Goal: Task Accomplishment & Management: Complete application form

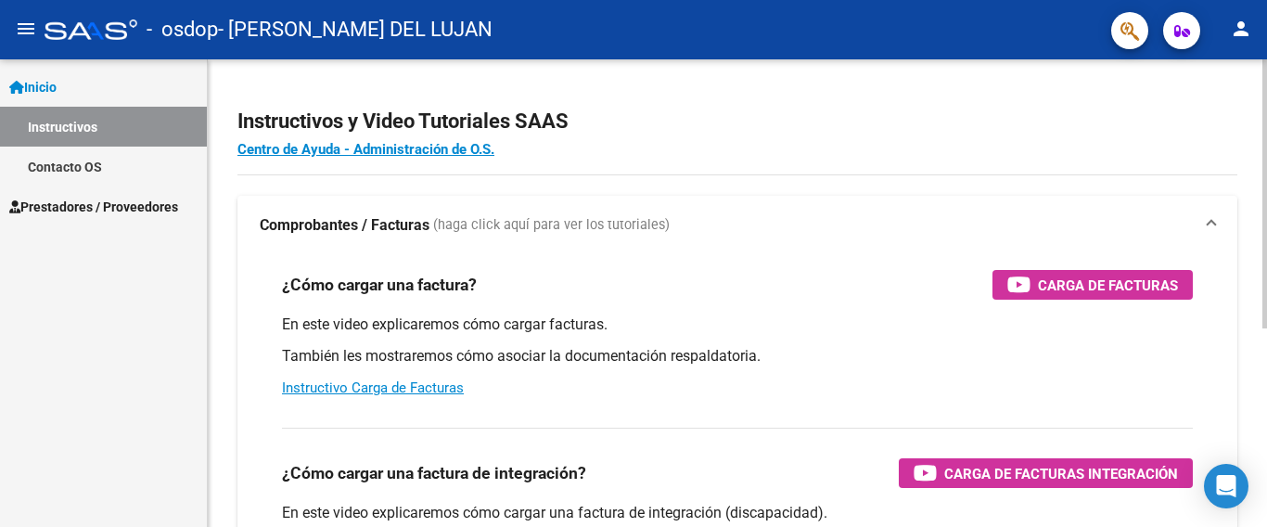
scroll to position [93, 0]
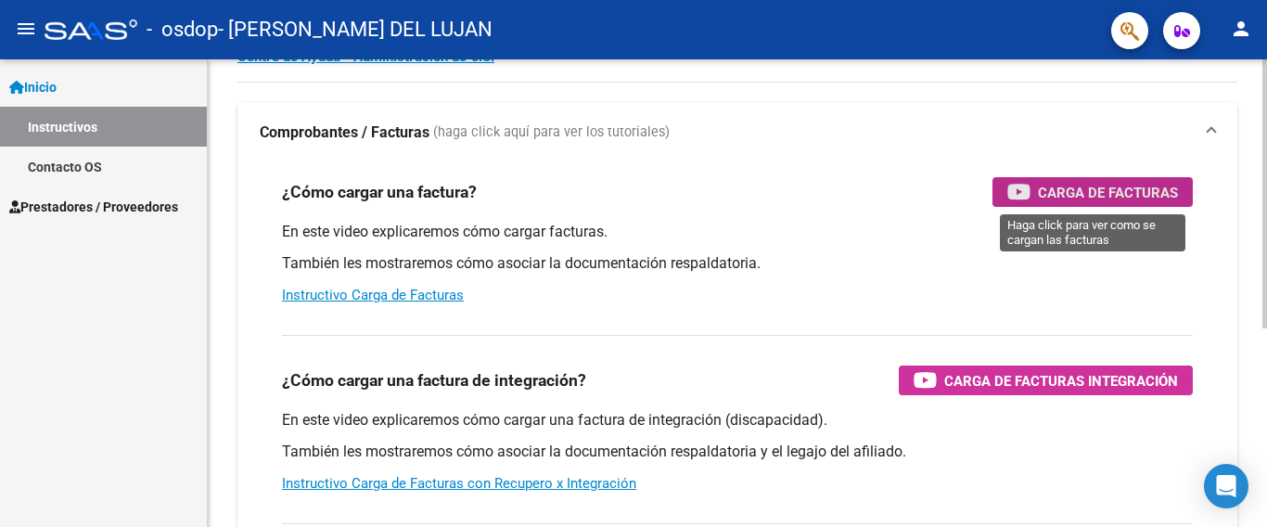
click at [1114, 195] on span "Carga de Facturas" at bounding box center [1108, 192] width 140 height 23
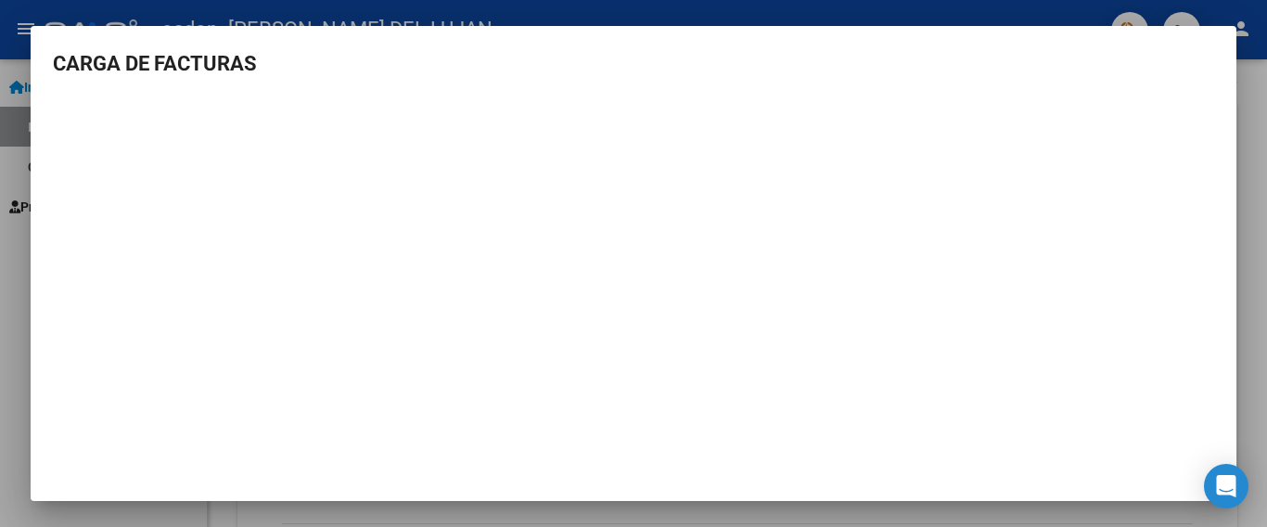
click at [1189, 51] on h3 "CARGA DE FACTURAS" at bounding box center [634, 63] width 1162 height 31
click at [1, 7] on div at bounding box center [633, 263] width 1267 height 527
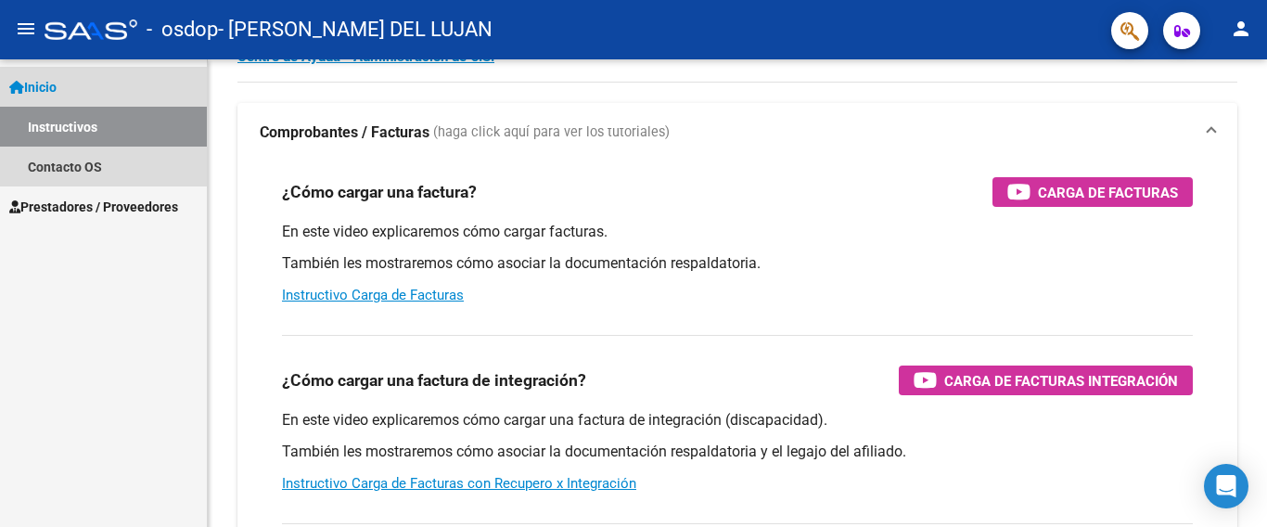
click at [66, 84] on link "Inicio" at bounding box center [103, 87] width 207 height 40
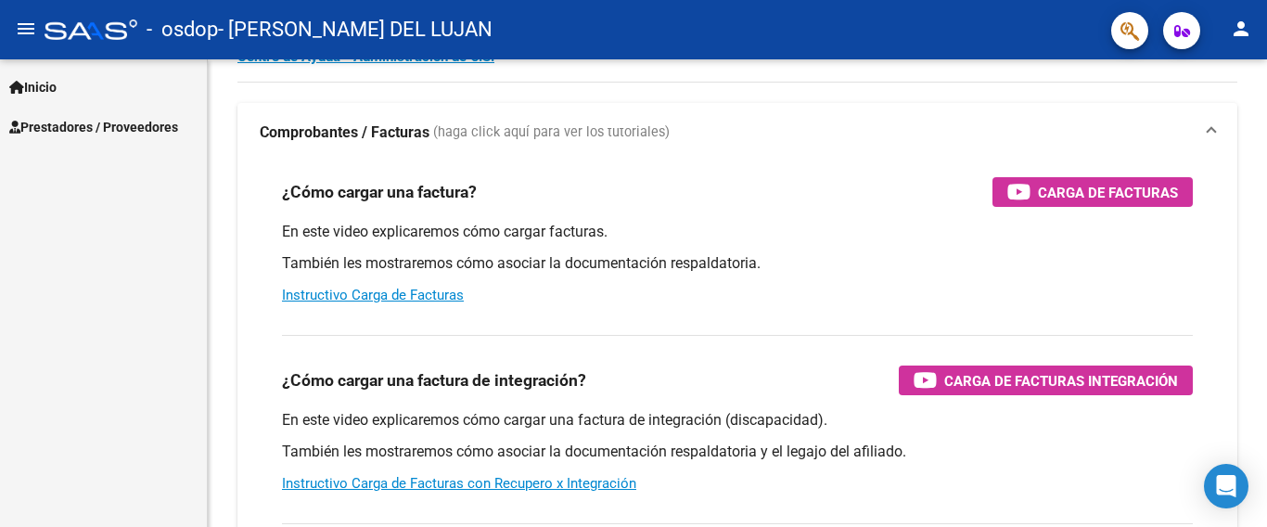
click at [76, 130] on span "Prestadores / Proveedores" at bounding box center [93, 127] width 169 height 20
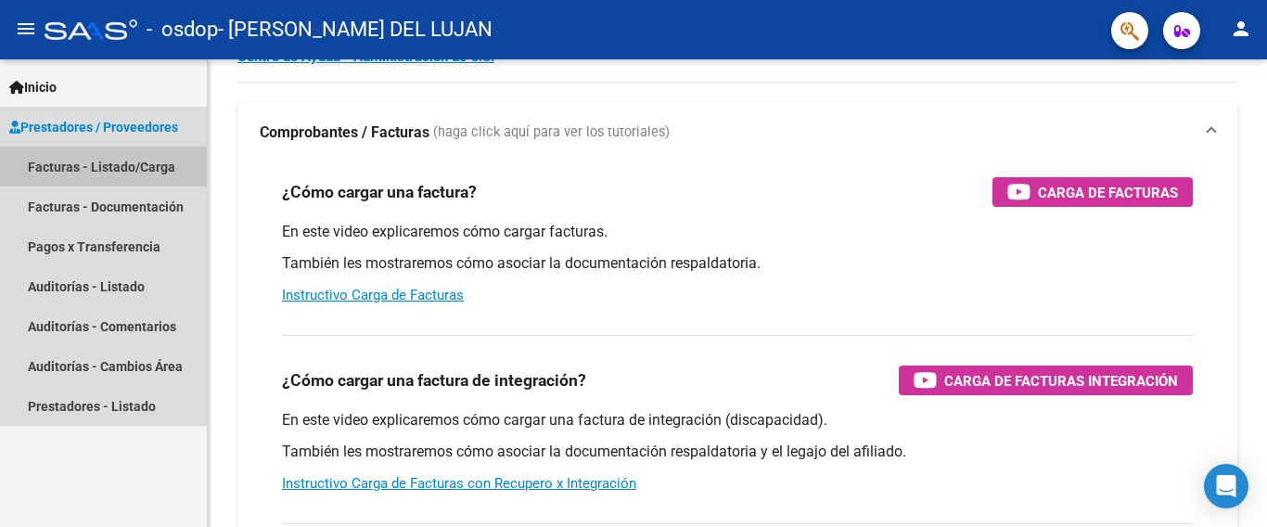
click at [74, 165] on link "Facturas - Listado/Carga" at bounding box center [103, 167] width 207 height 40
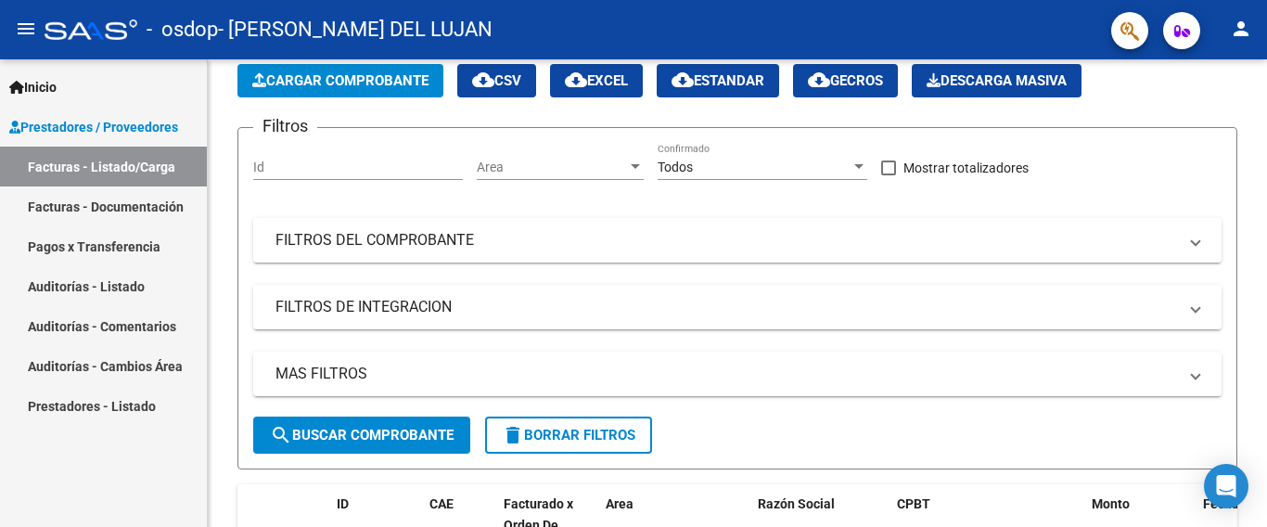
click at [74, 207] on link "Facturas - Documentación" at bounding box center [103, 206] width 207 height 40
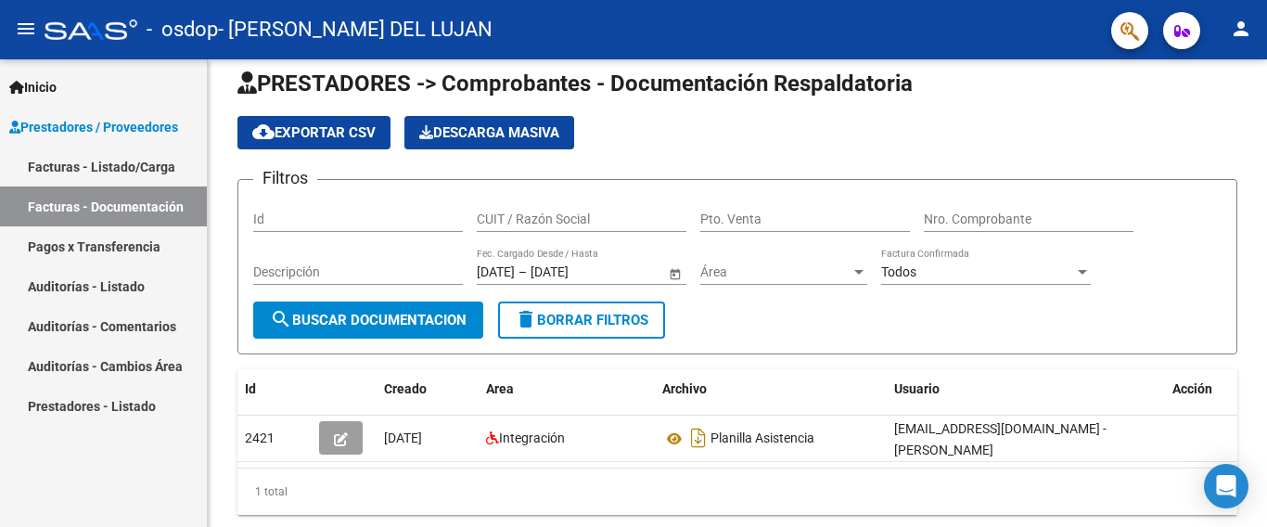
scroll to position [83, 0]
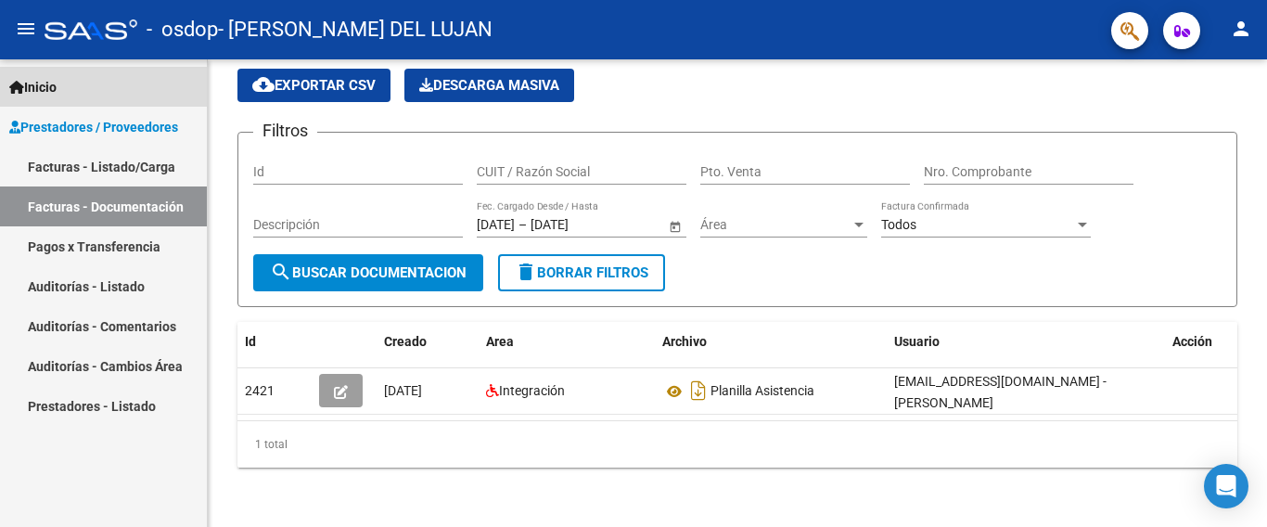
click at [70, 79] on link "Inicio" at bounding box center [103, 87] width 207 height 40
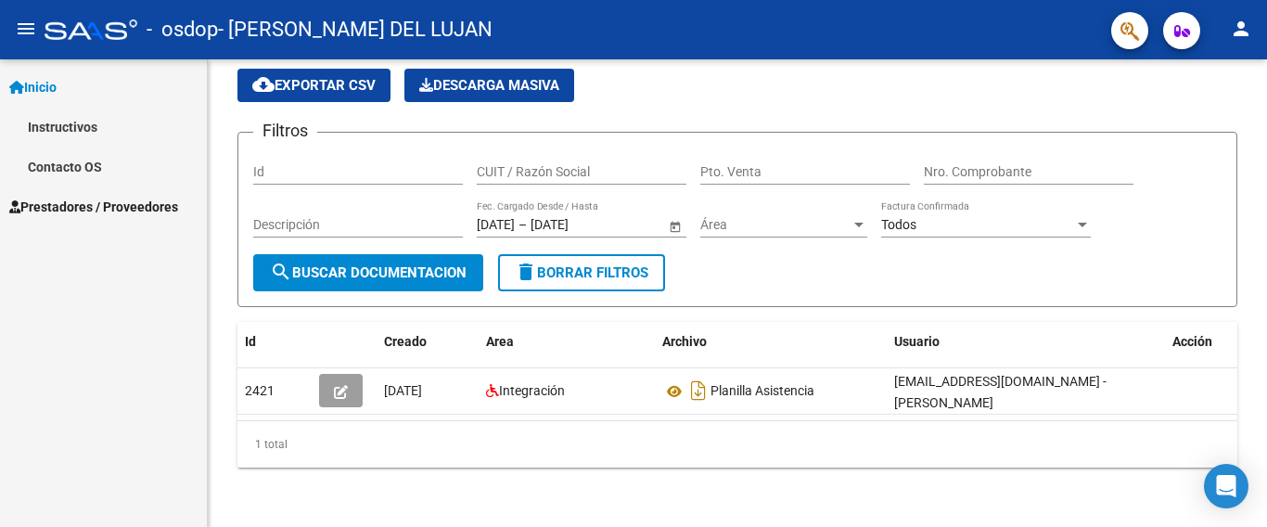
click at [79, 124] on link "Instructivos" at bounding box center [103, 127] width 207 height 40
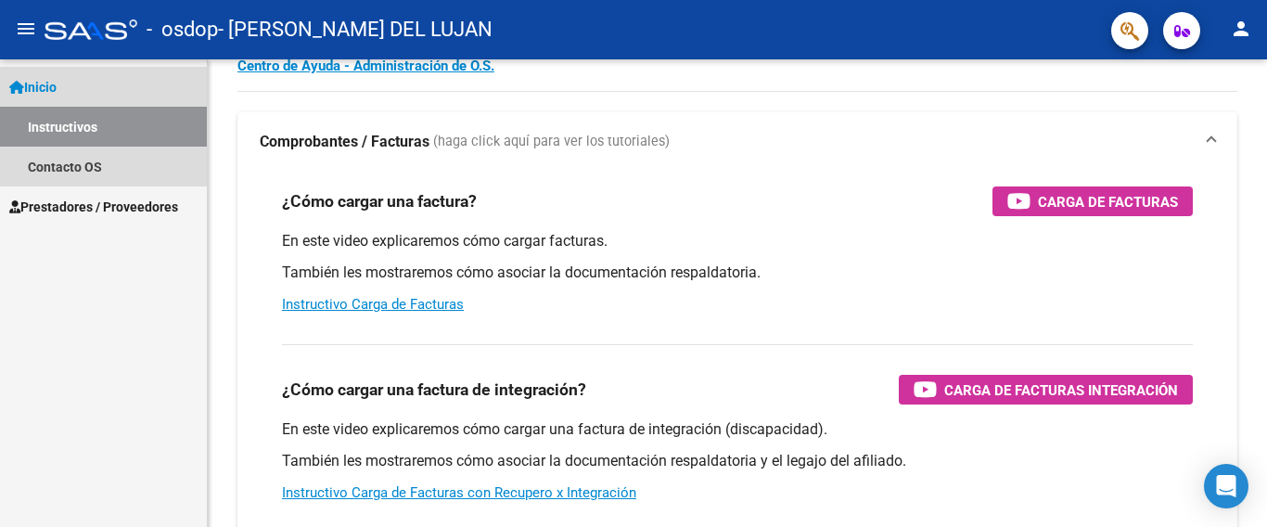
scroll to position [93, 0]
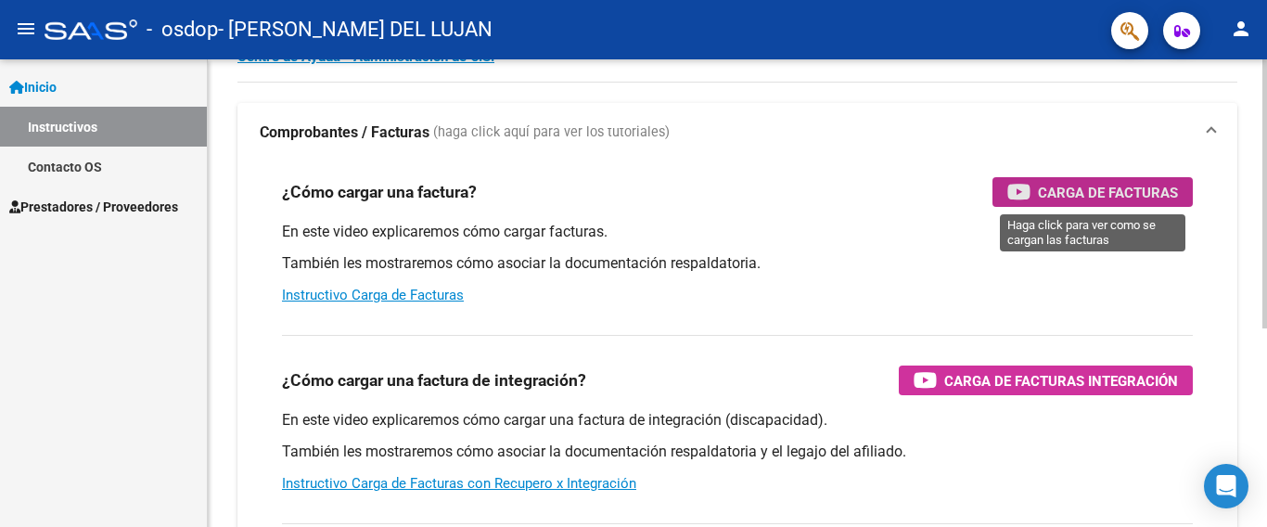
click at [1129, 188] on span "Carga de Facturas" at bounding box center [1108, 192] width 140 height 23
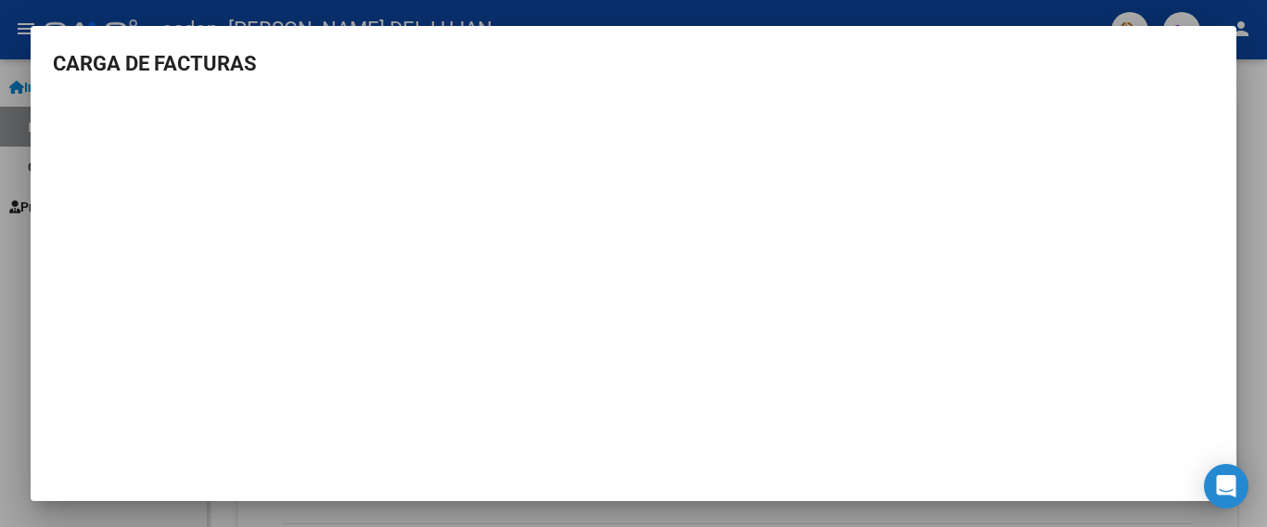
click at [9, 21] on div at bounding box center [633, 263] width 1267 height 527
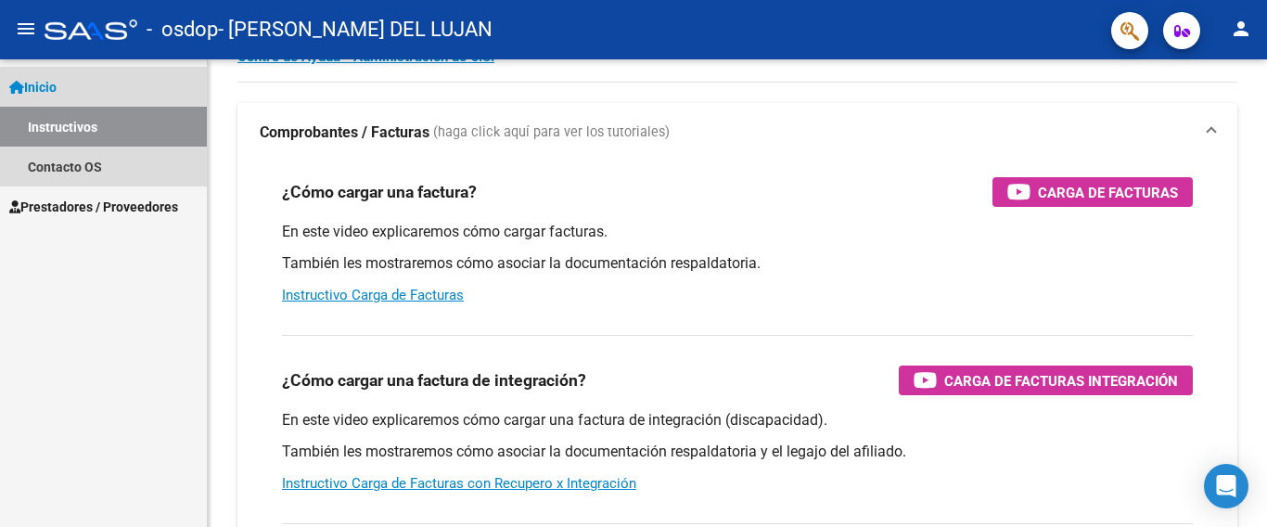
click at [71, 90] on link "Inicio" at bounding box center [103, 87] width 207 height 40
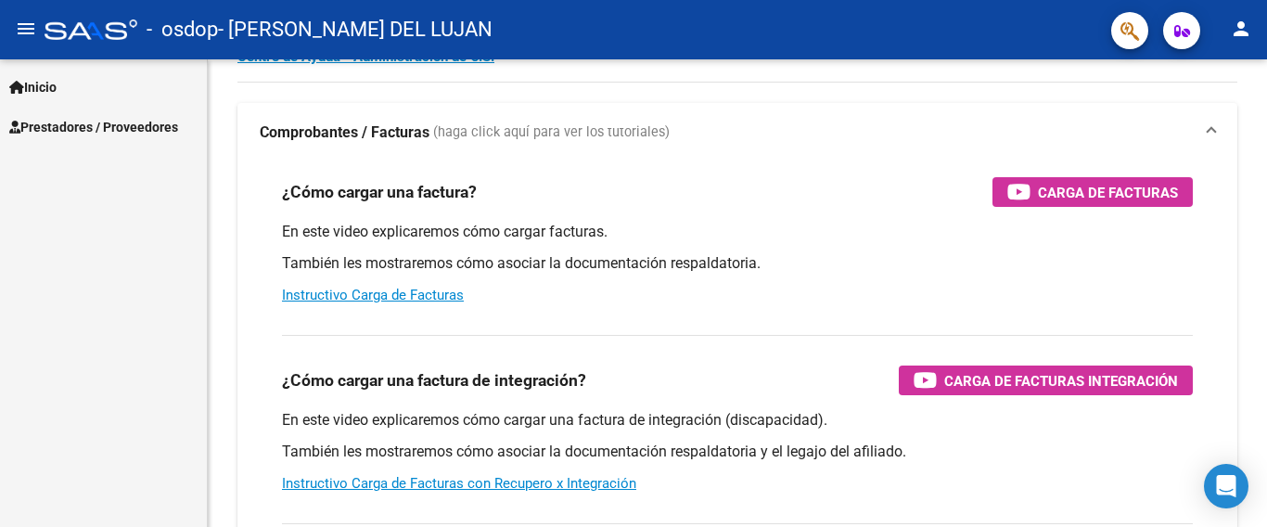
click at [82, 128] on span "Prestadores / Proveedores" at bounding box center [93, 127] width 169 height 20
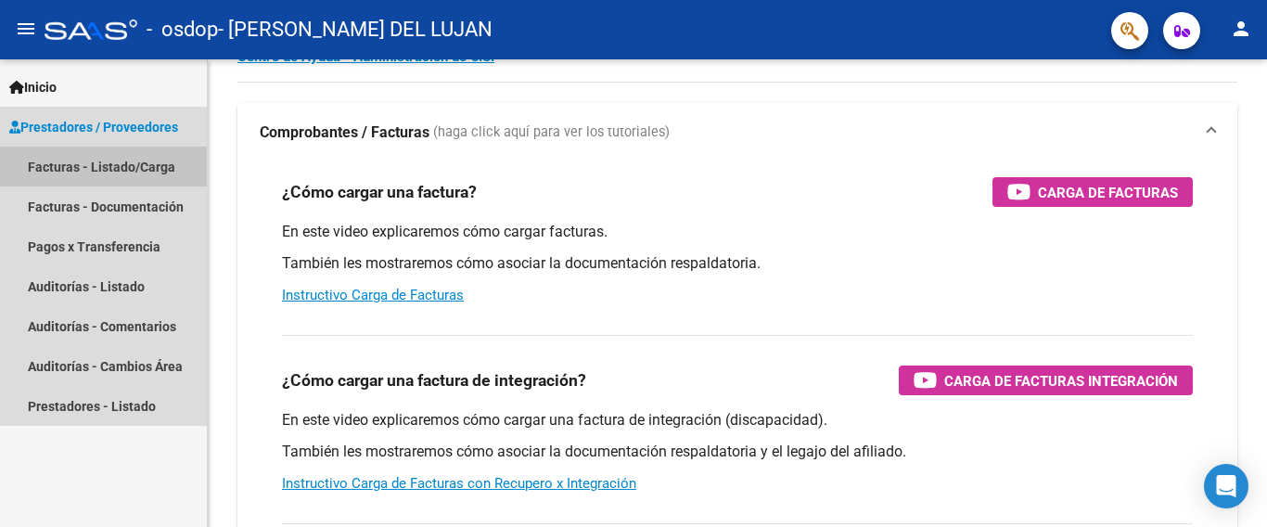
click at [81, 170] on link "Facturas - Listado/Carga" at bounding box center [103, 167] width 207 height 40
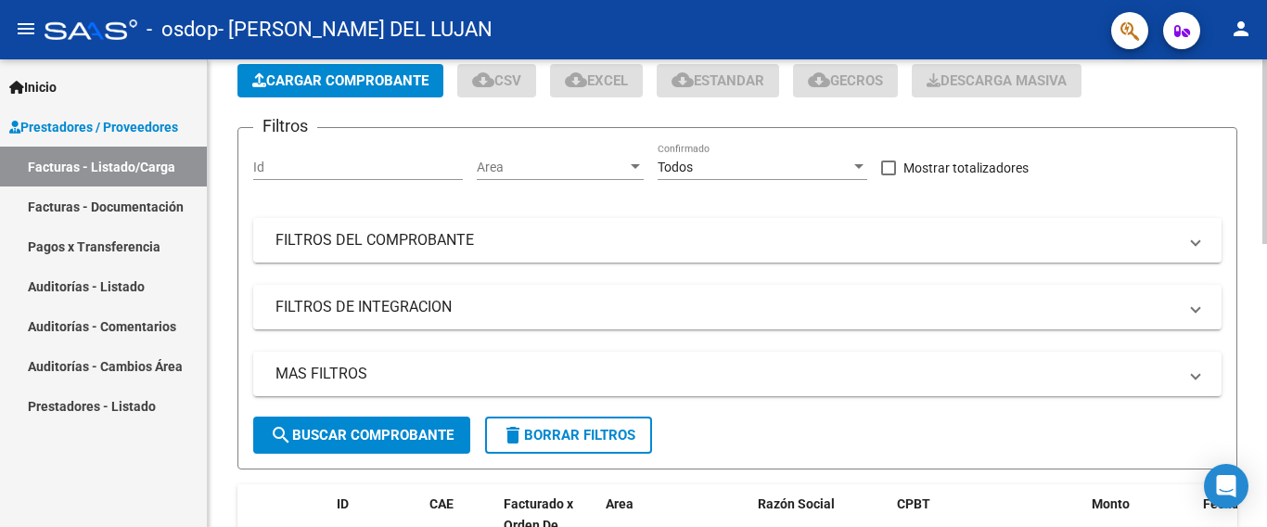
click at [372, 83] on span "Cargar Comprobante" at bounding box center [340, 80] width 176 height 17
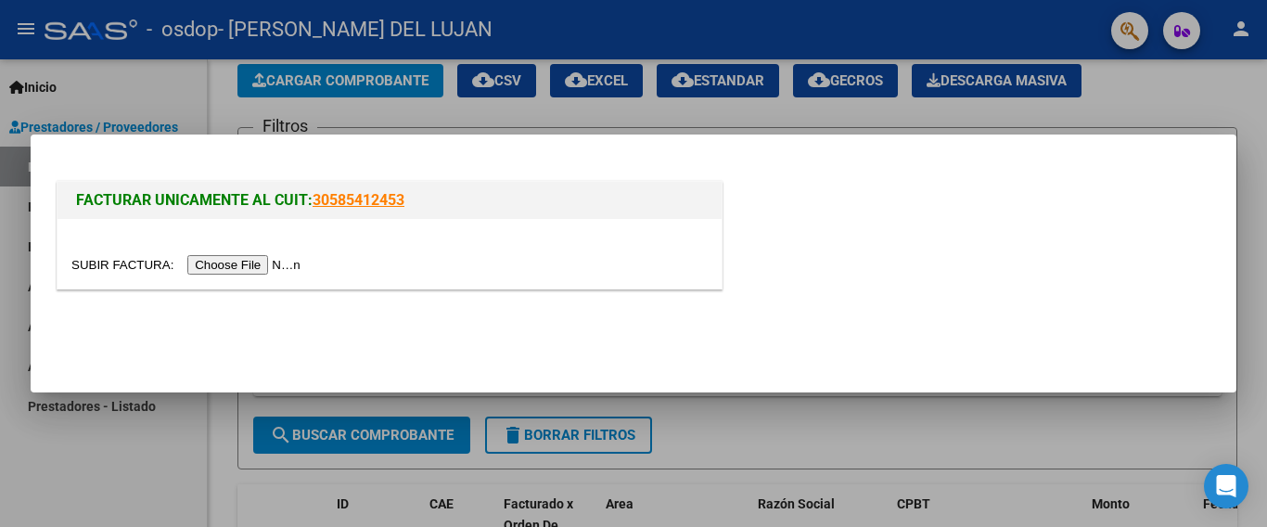
click at [215, 263] on input "file" at bounding box center [188, 264] width 235 height 19
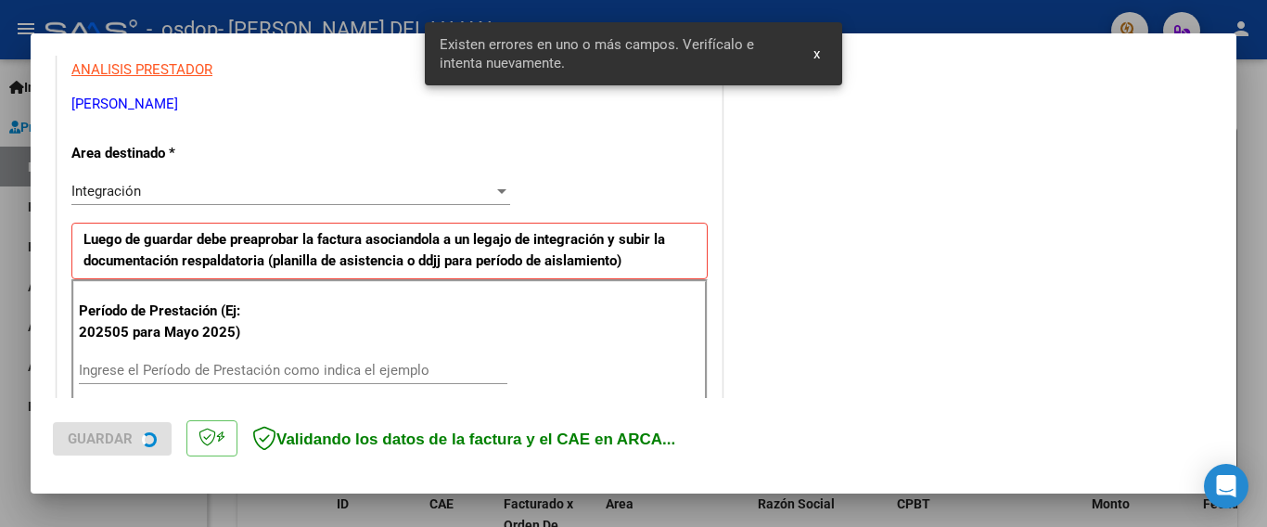
scroll to position [440, 0]
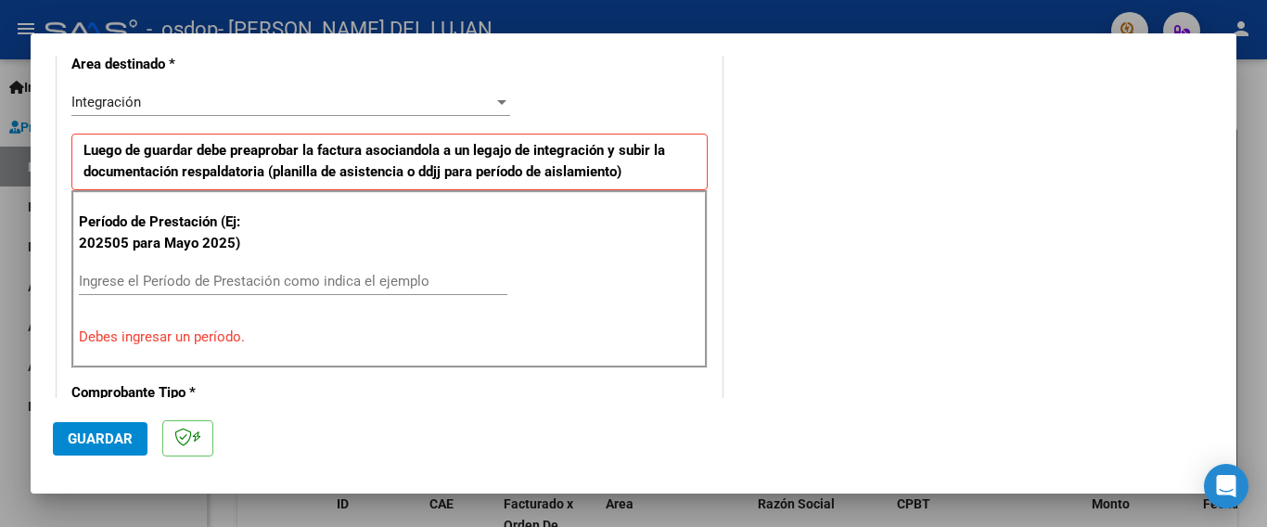
click at [251, 343] on p "Debes ingresar un período." at bounding box center [390, 337] width 622 height 21
click at [497, 104] on div at bounding box center [501, 102] width 9 height 5
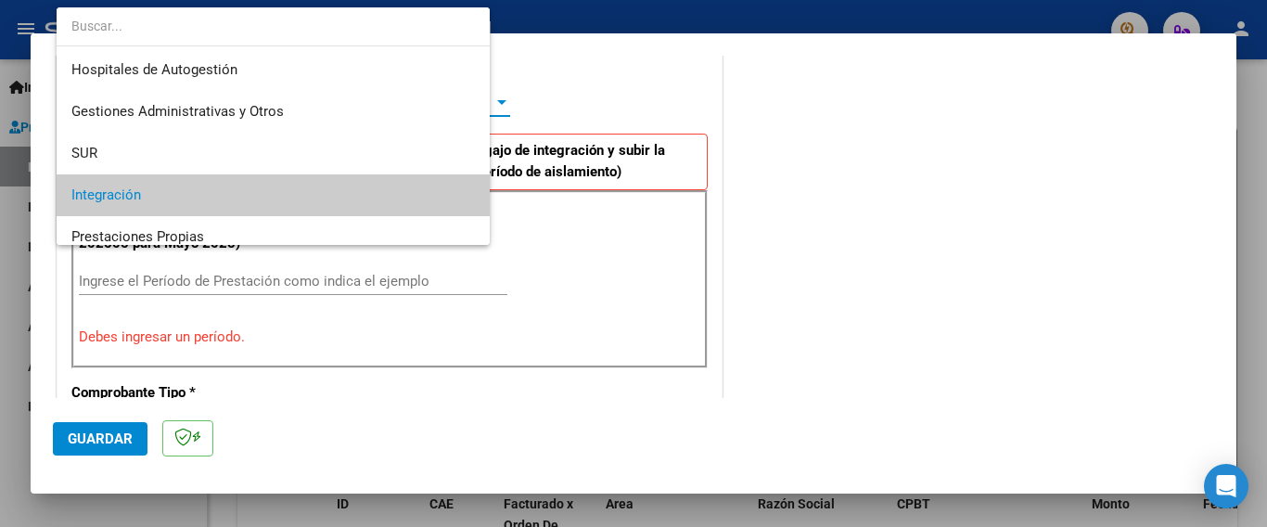
scroll to position [93, 0]
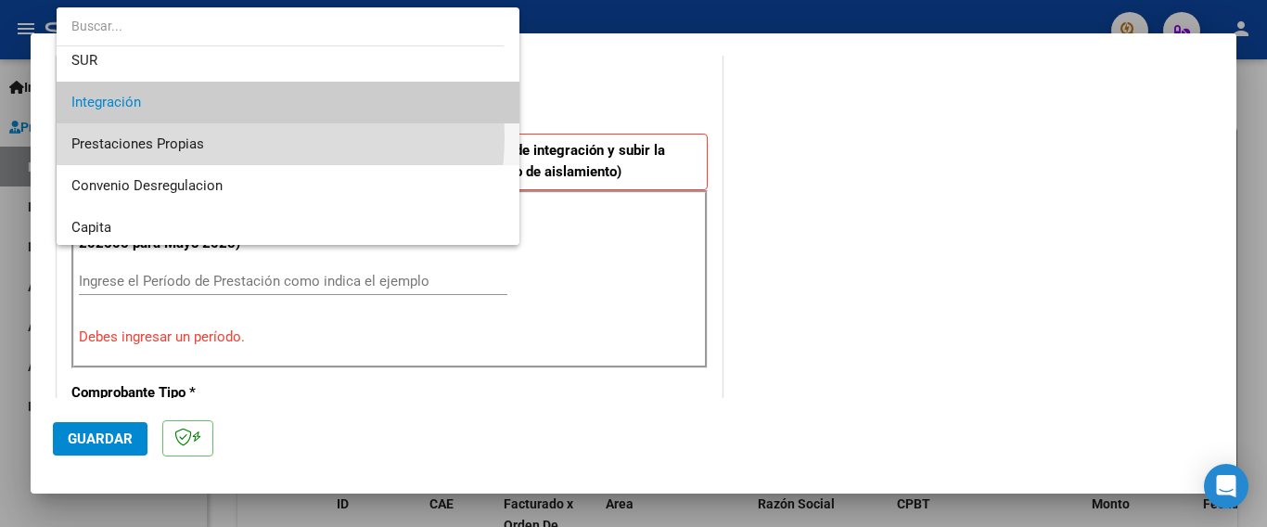
click at [243, 137] on span "Prestaciones Propias" at bounding box center [287, 144] width 433 height 42
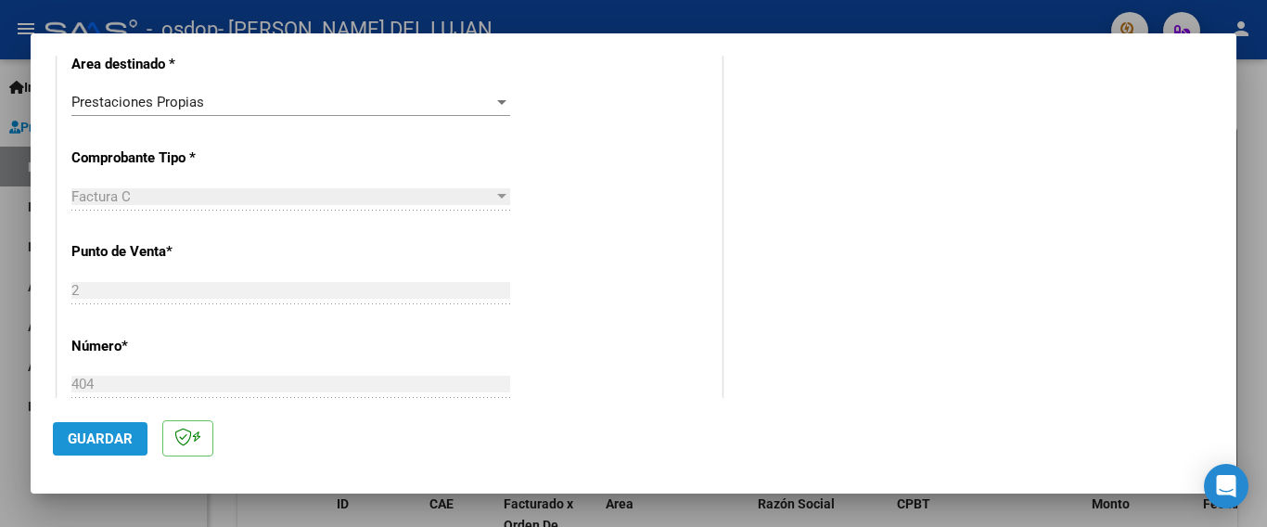
click at [77, 437] on span "Guardar" at bounding box center [100, 438] width 65 height 17
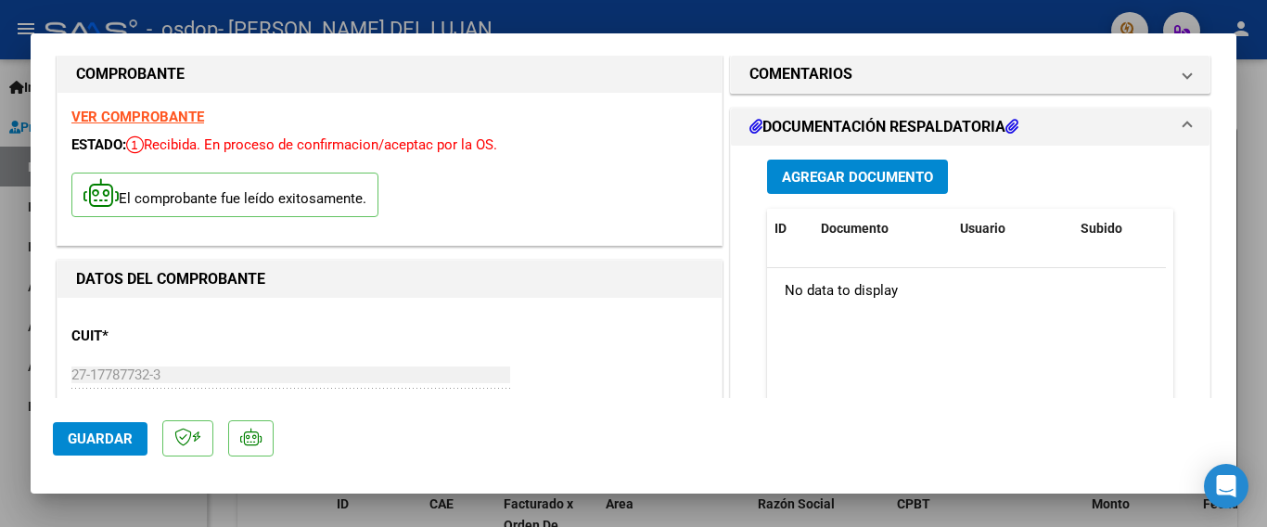
scroll to position [4, 0]
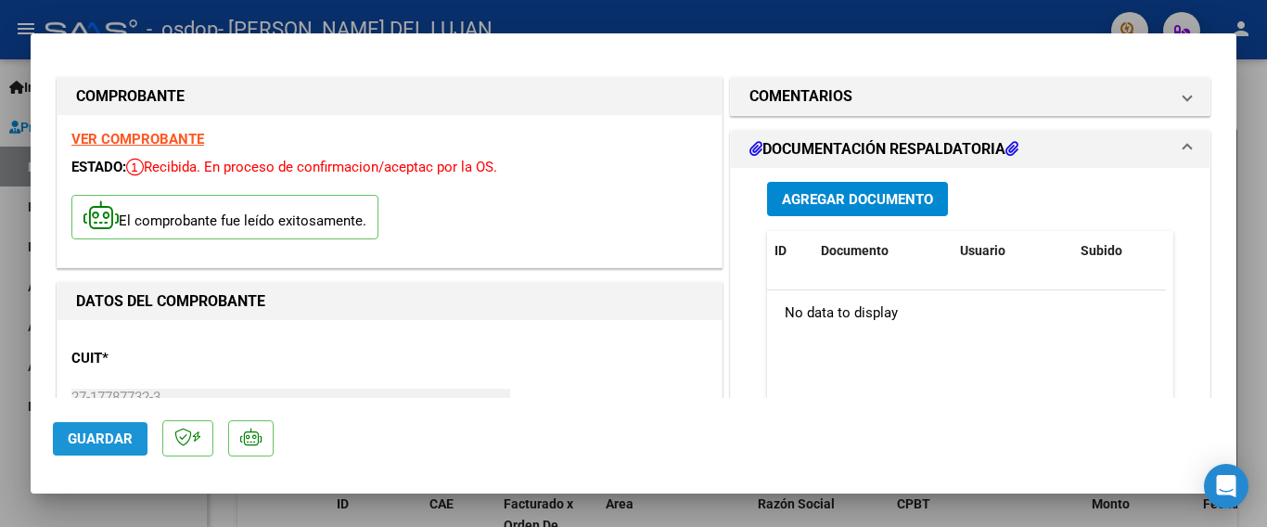
click at [109, 435] on span "Guardar" at bounding box center [100, 438] width 65 height 17
click at [875, 197] on span "Agregar Documento" at bounding box center [857, 199] width 151 height 17
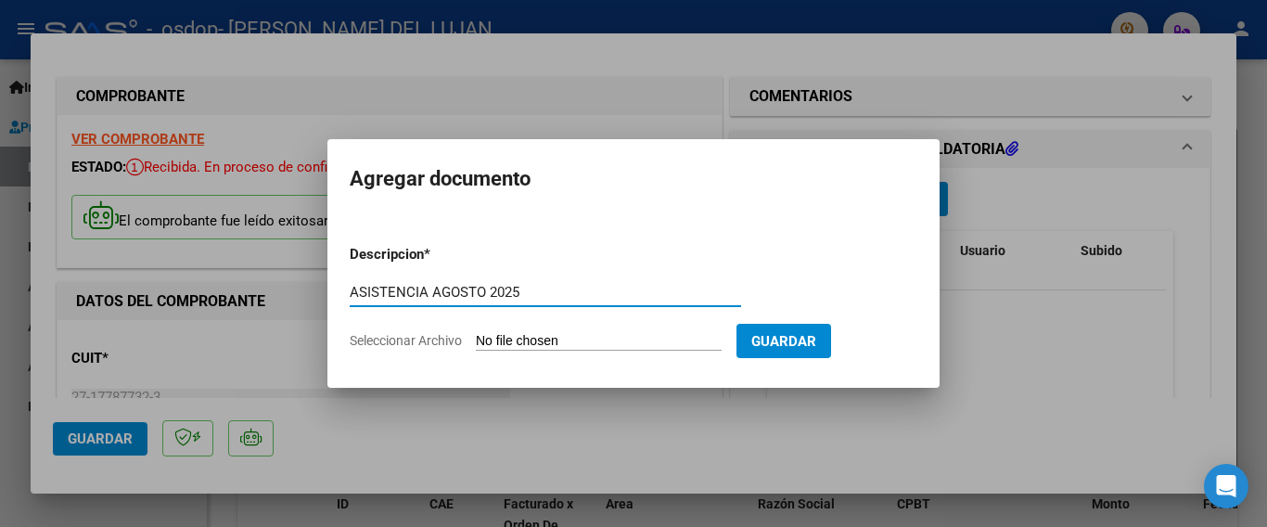
type input "ASISTENCIA AGOSTO 2025"
click at [391, 336] on span "Seleccionar Archivo" at bounding box center [406, 340] width 112 height 15
click at [476, 336] on input "Seleccionar Archivo" at bounding box center [599, 342] width 246 height 18
type input "C:\fakepath\ASISTENCIA [PERSON_NAME][DATE].pdf"
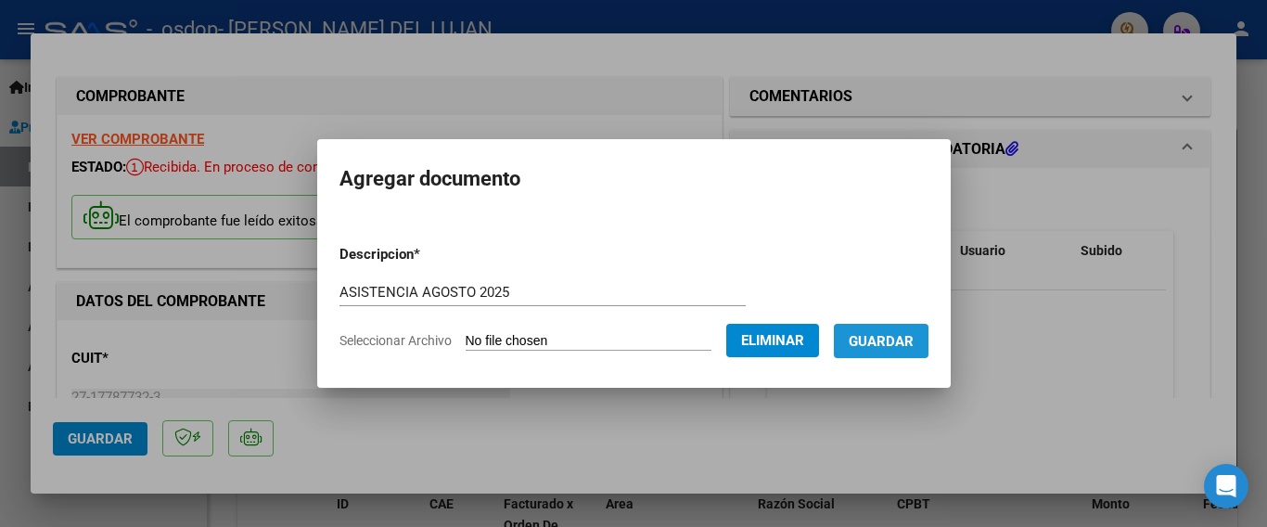
click at [898, 341] on span "Guardar" at bounding box center [881, 341] width 65 height 17
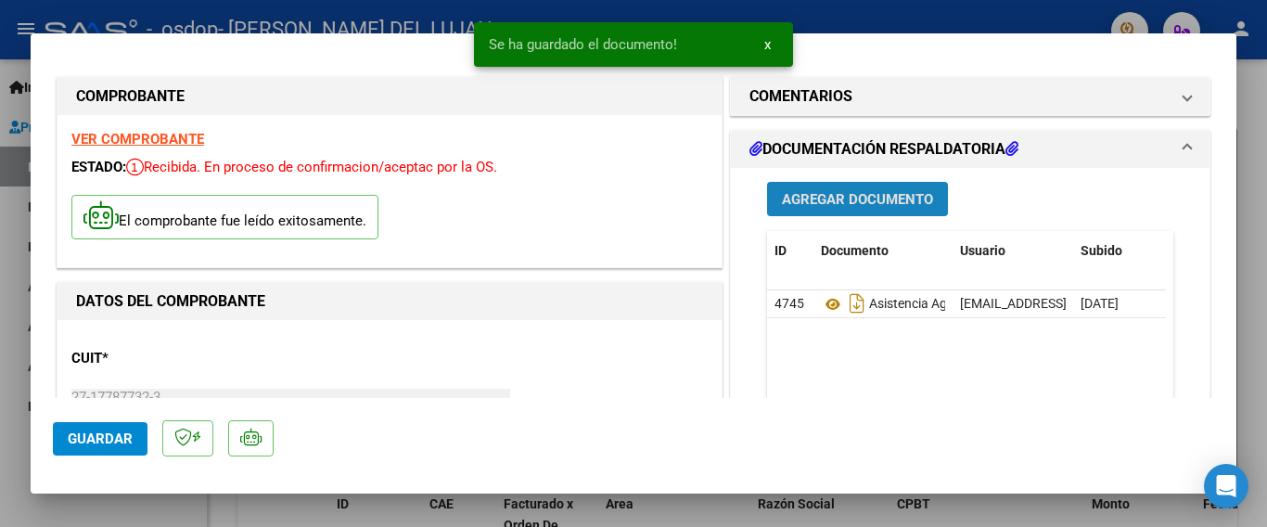
click at [837, 204] on span "Agregar Documento" at bounding box center [857, 199] width 151 height 17
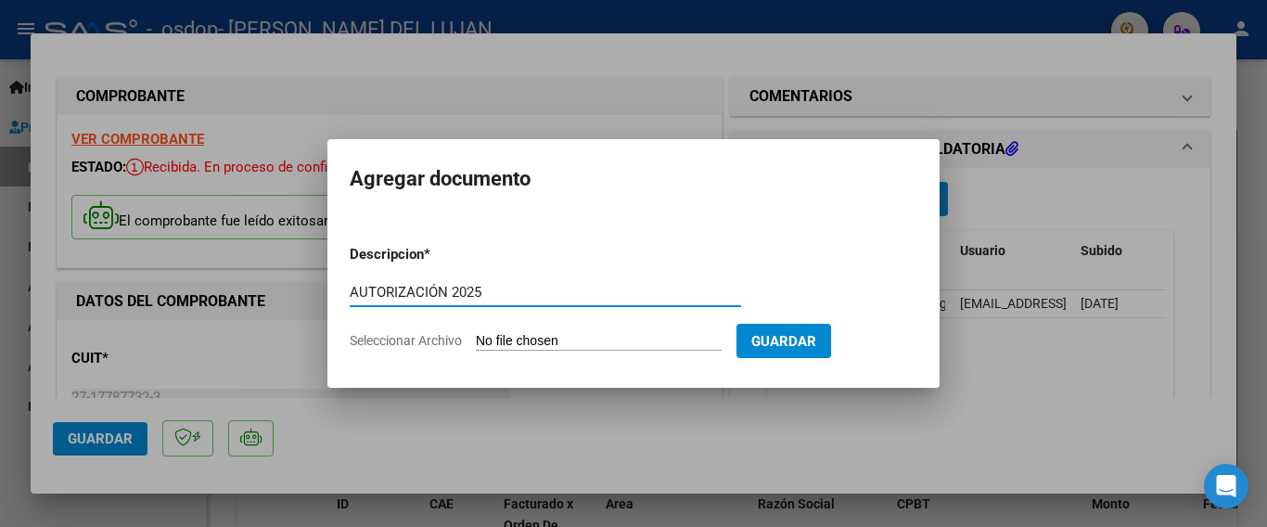
type input "AUTORIZACIÓN 2025"
click at [444, 340] on span "Seleccionar Archivo" at bounding box center [406, 340] width 112 height 15
click at [476, 340] on input "Seleccionar Archivo" at bounding box center [599, 342] width 246 height 18
type input "C:\fakepath\Gmail - AUTORIZACIONES 2025 3229001281 - [PERSON_NAME], [PERSON_NAM…"
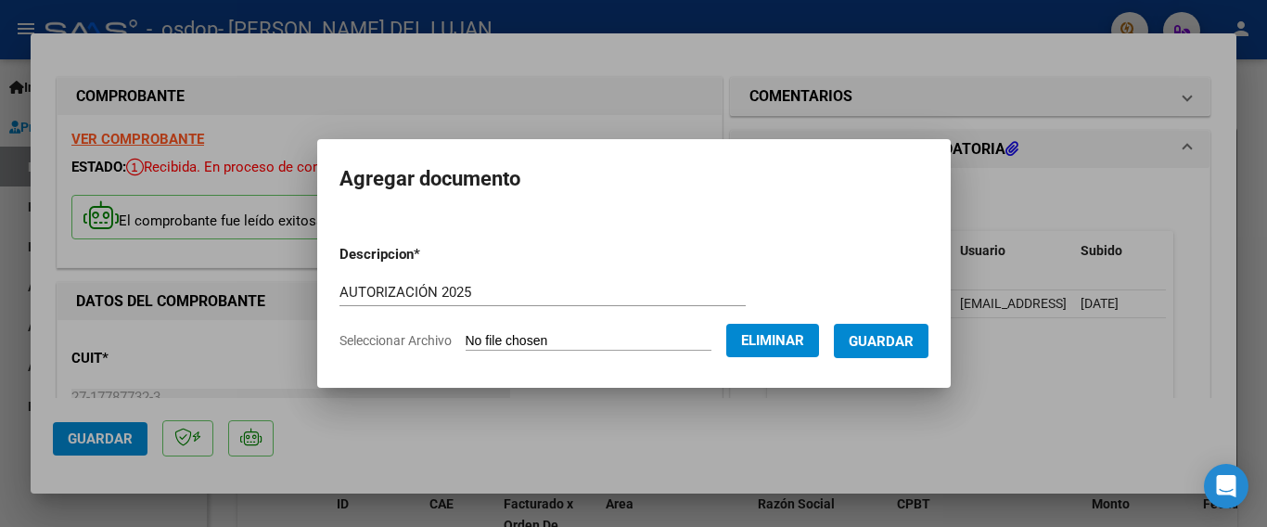
click at [909, 344] on span "Guardar" at bounding box center [881, 341] width 65 height 17
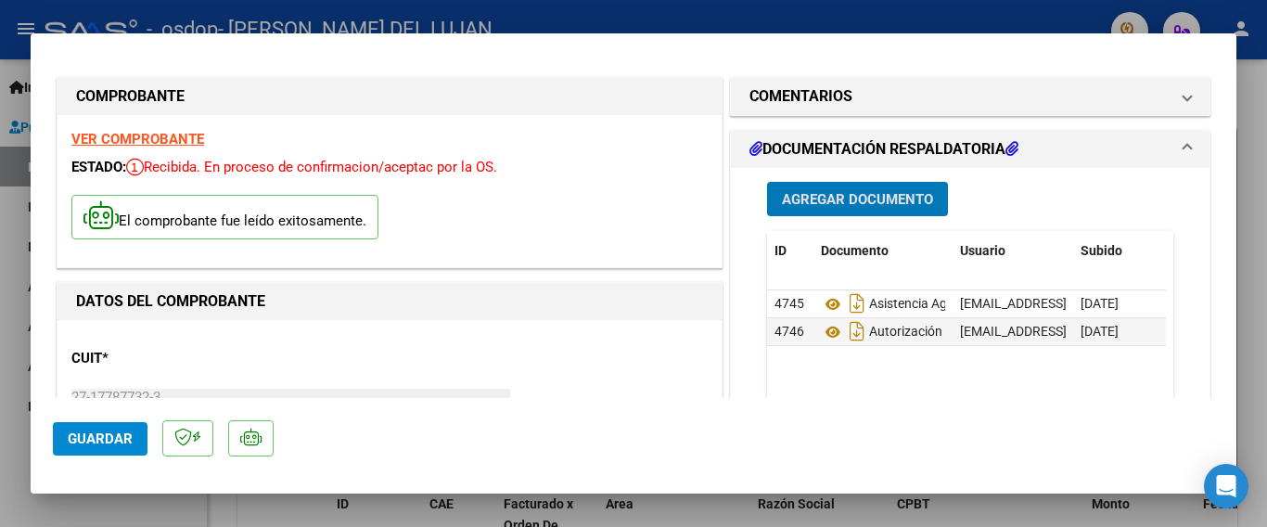
click at [116, 442] on span "Guardar" at bounding box center [100, 438] width 65 height 17
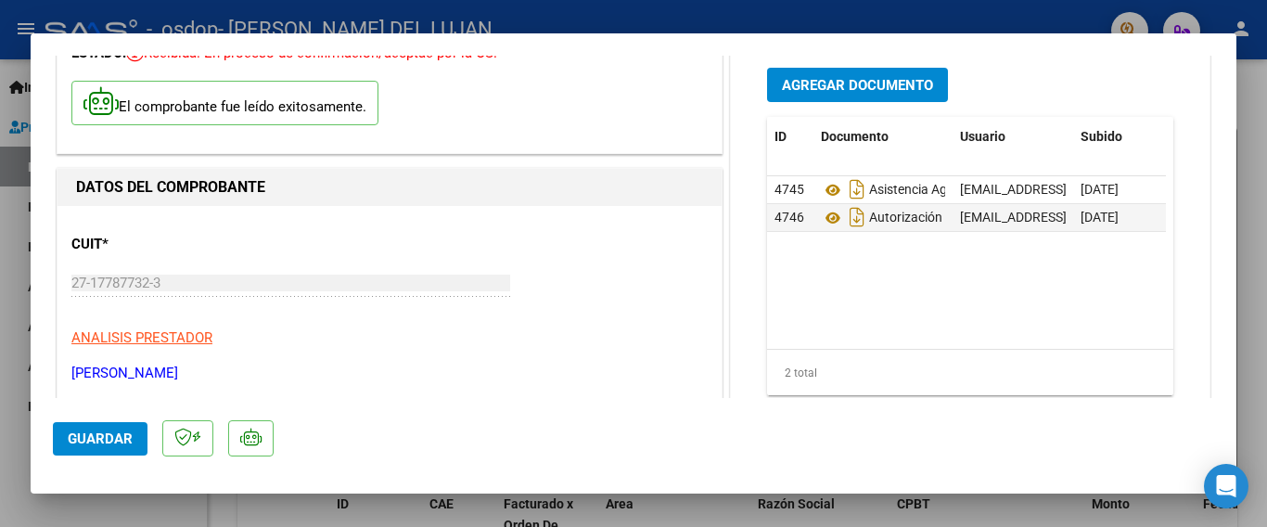
scroll to position [0, 0]
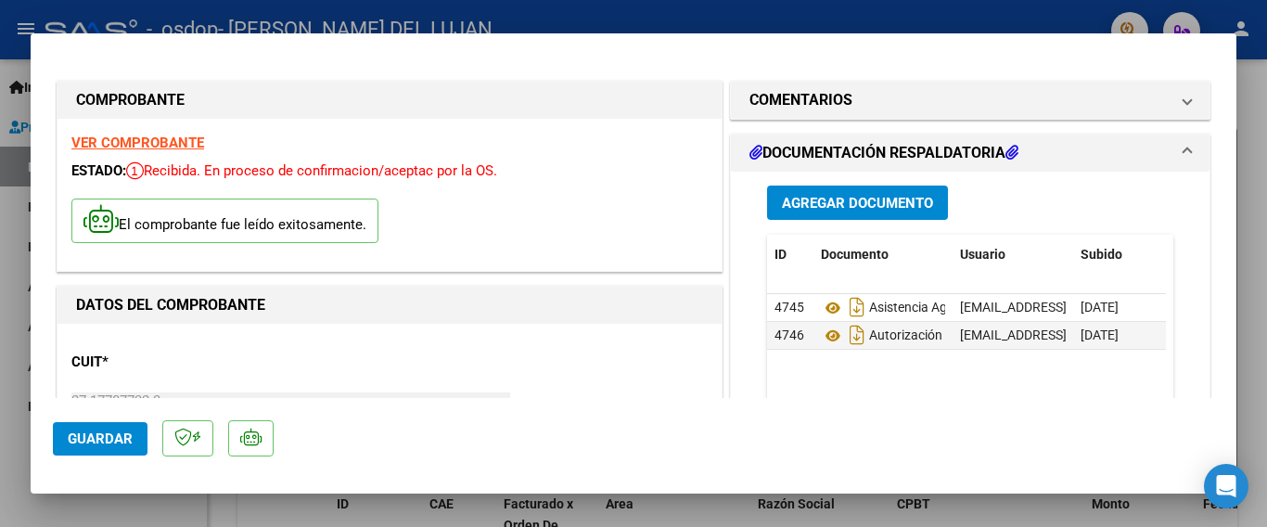
click at [11, 34] on div at bounding box center [633, 263] width 1267 height 527
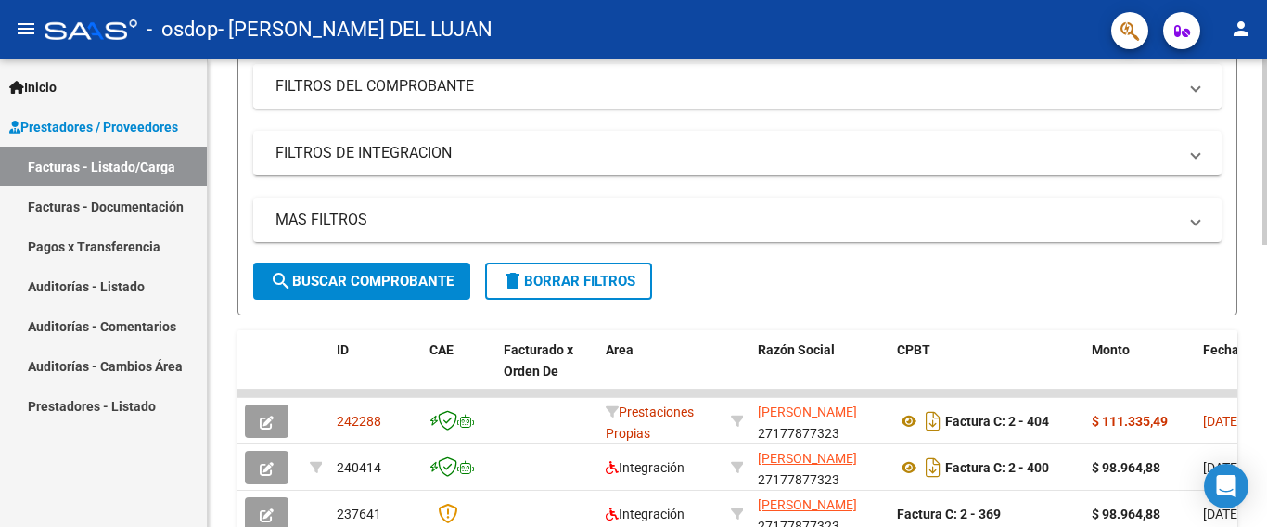
scroll to position [278, 0]
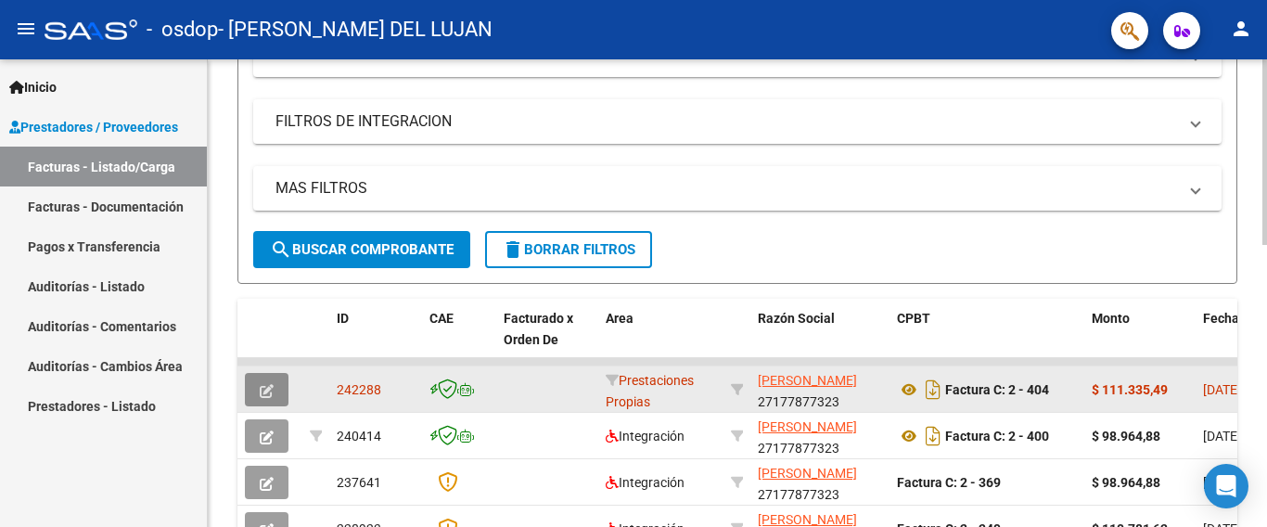
click at [259, 389] on button "button" at bounding box center [267, 389] width 44 height 33
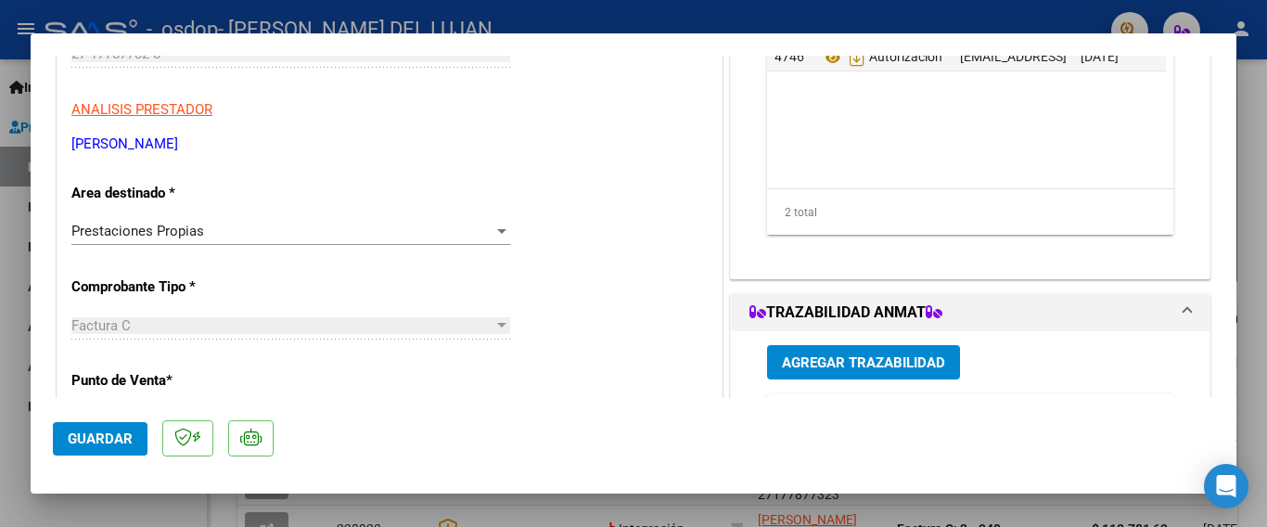
scroll to position [371, 0]
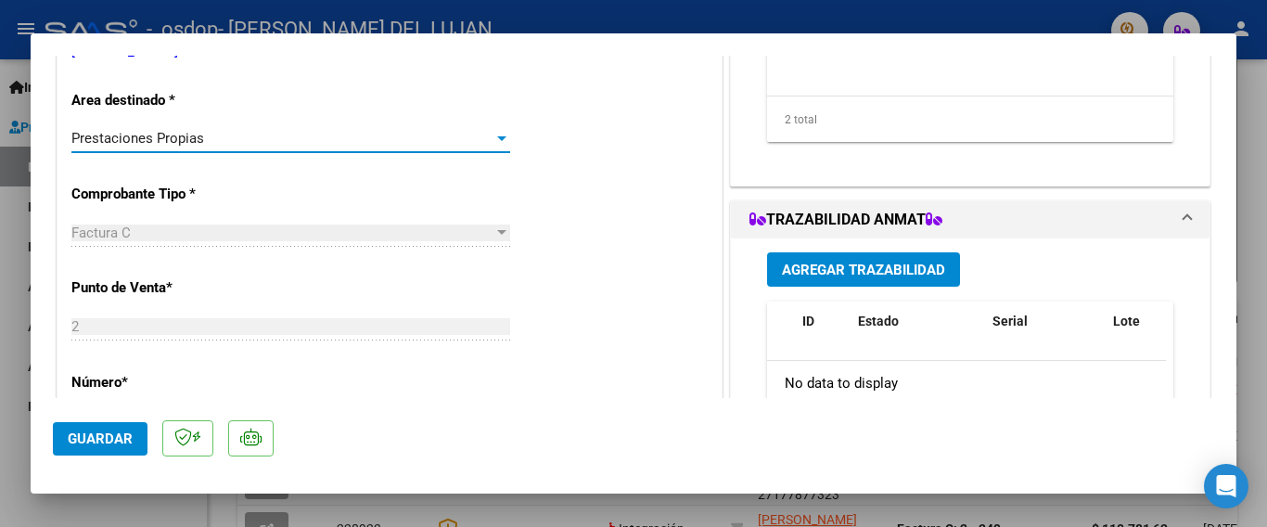
click at [497, 137] on div at bounding box center [501, 138] width 9 height 5
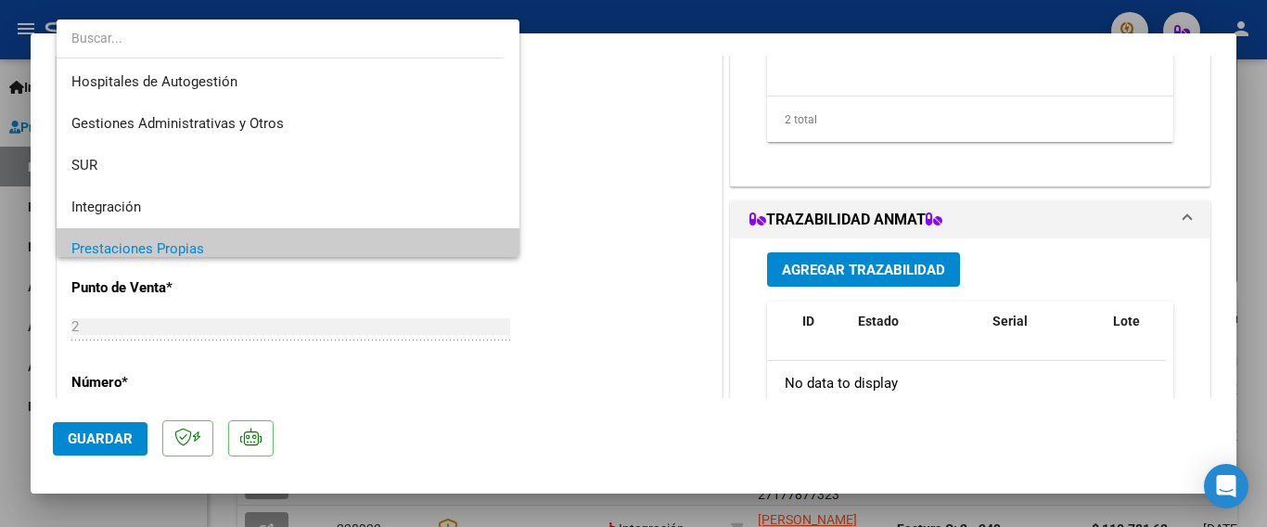
scroll to position [110, 0]
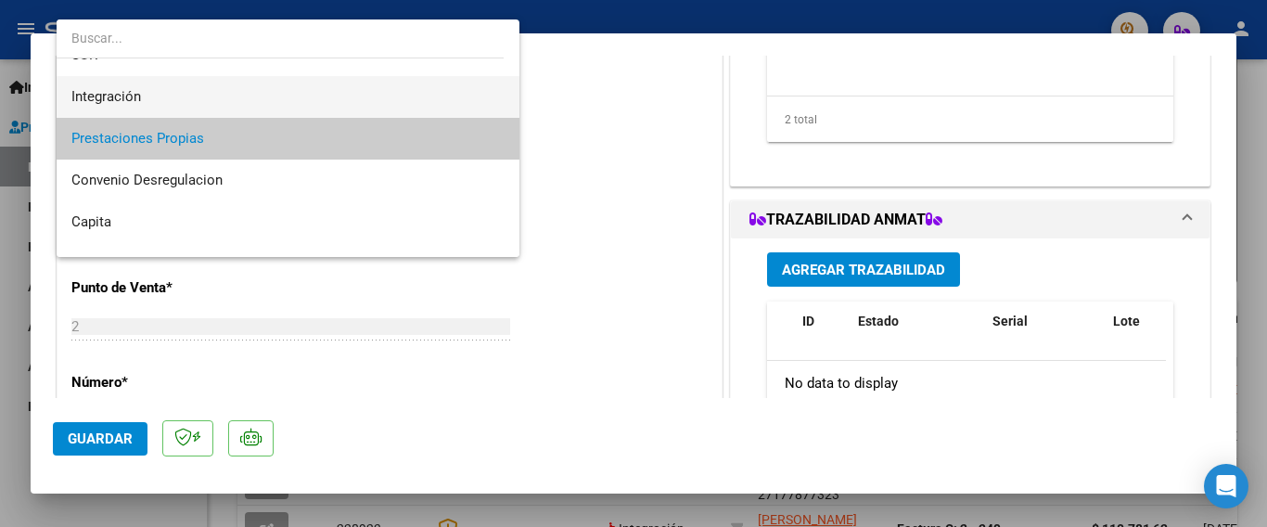
click at [161, 91] on span "Integración" at bounding box center [287, 97] width 433 height 42
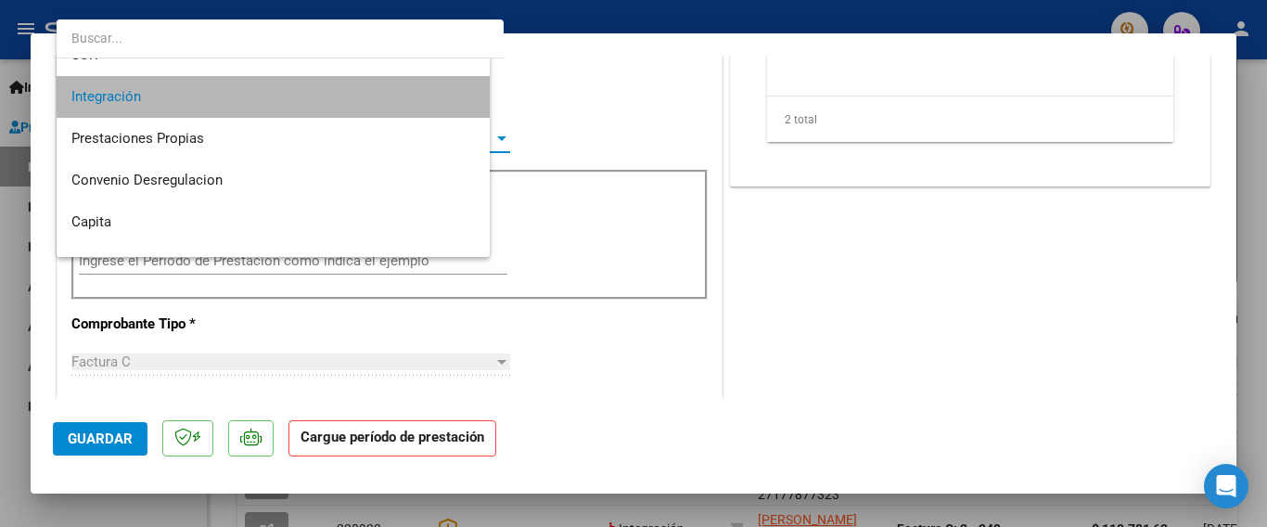
scroll to position [125, 0]
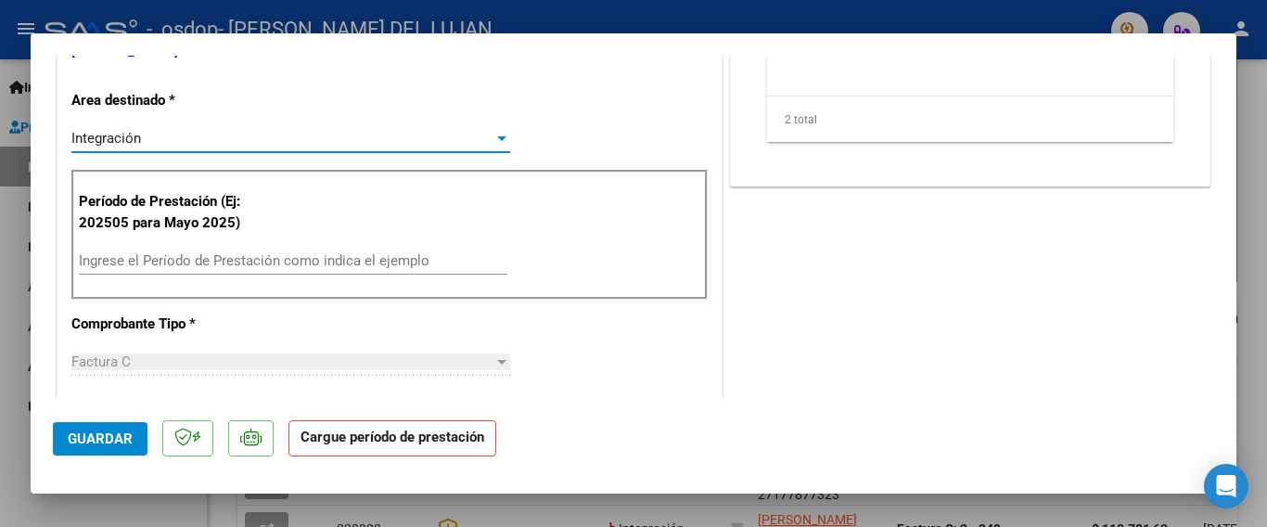
click at [87, 431] on span "Guardar" at bounding box center [100, 438] width 65 height 17
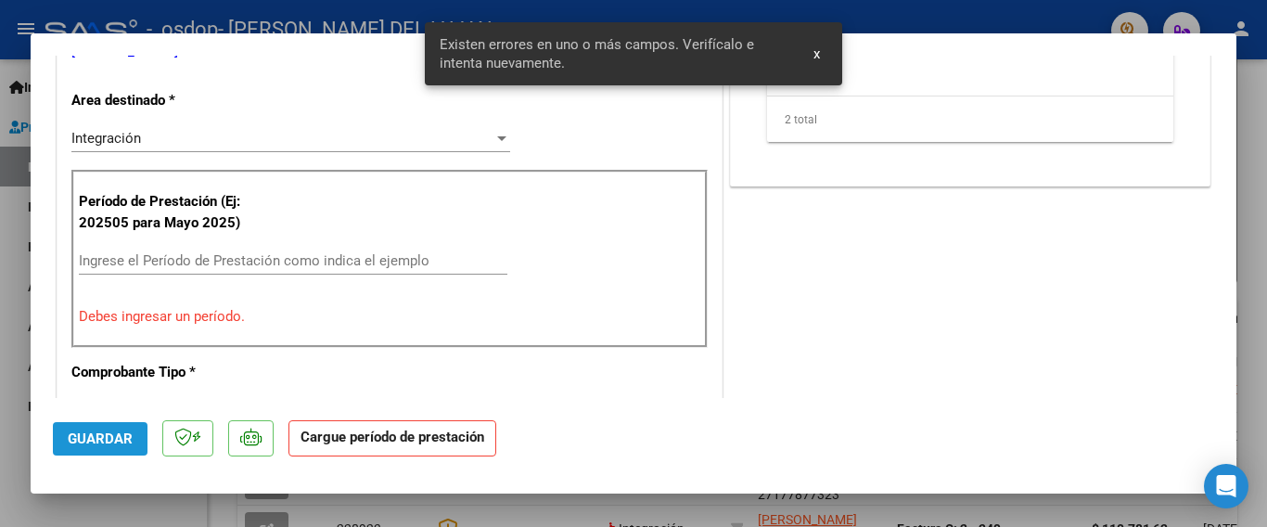
scroll to position [386, 0]
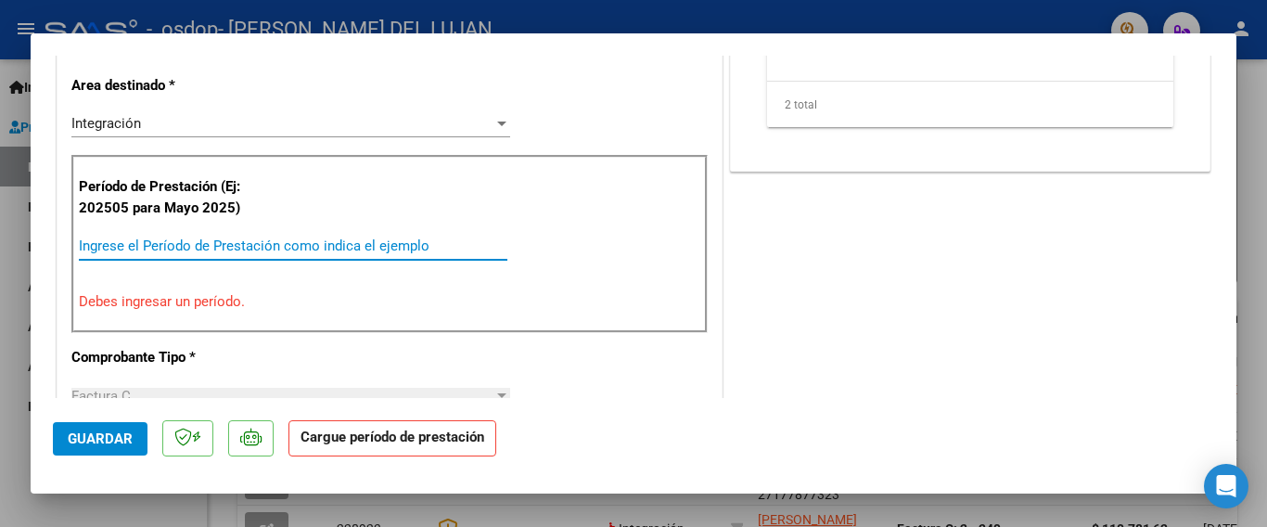
click at [199, 248] on input "Ingrese el Período de Prestación como indica el ejemplo" at bounding box center [293, 246] width 429 height 17
type input "2"
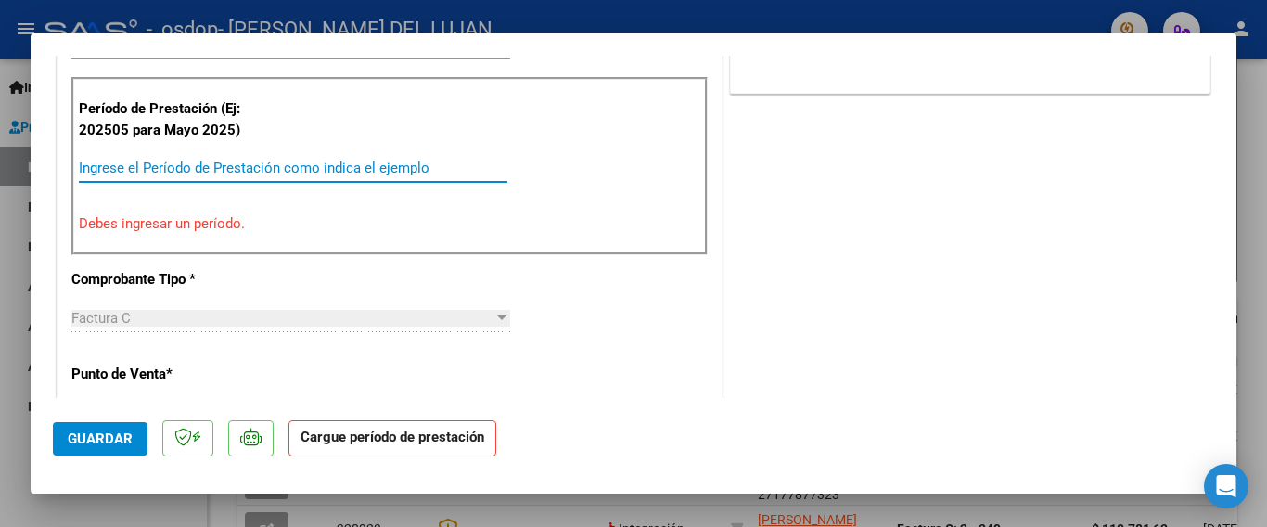
scroll to position [371, 0]
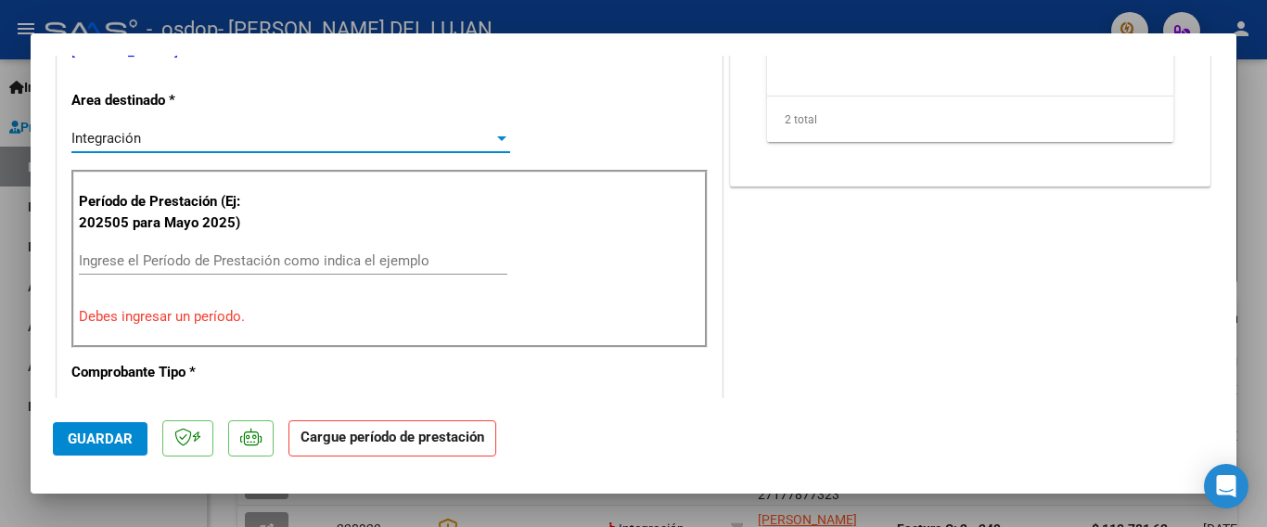
click at [494, 142] on div at bounding box center [502, 138] width 17 height 15
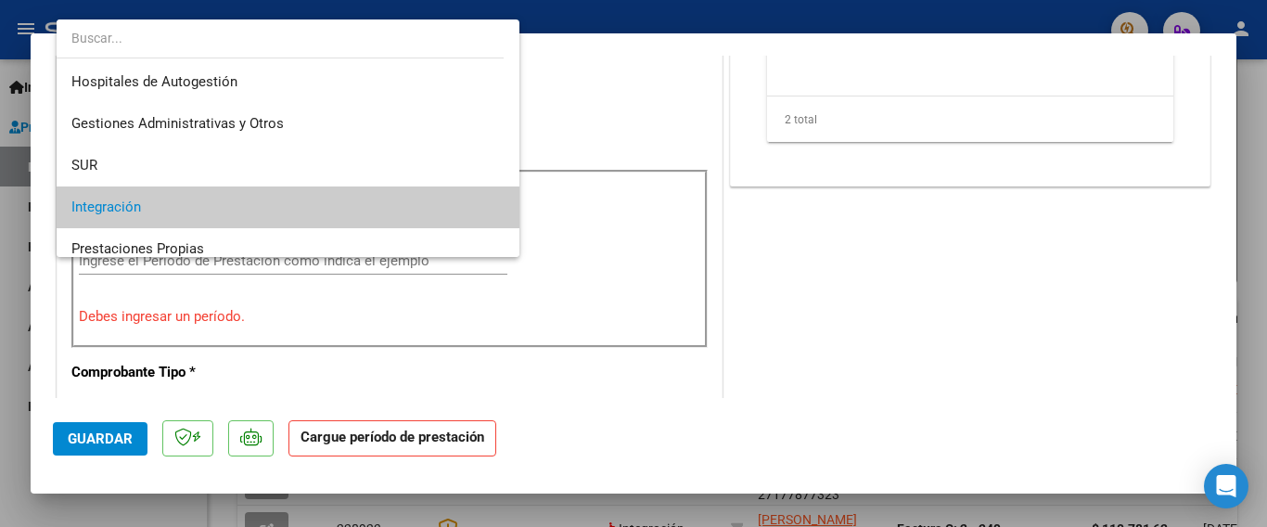
scroll to position [69, 0]
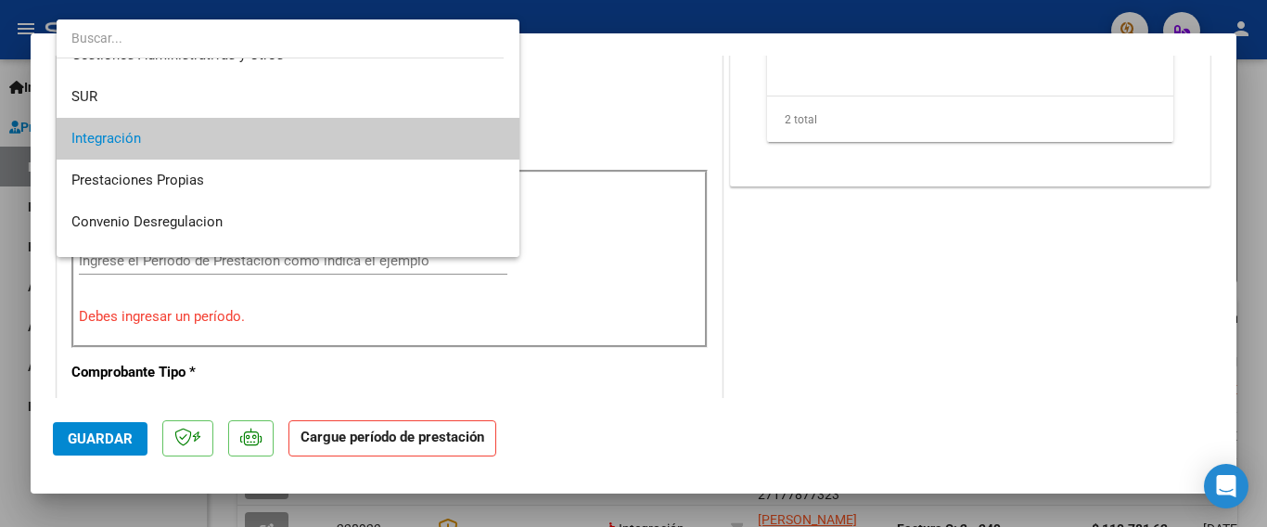
click at [492, 142] on mat-option "Integración" at bounding box center [288, 139] width 463 height 42
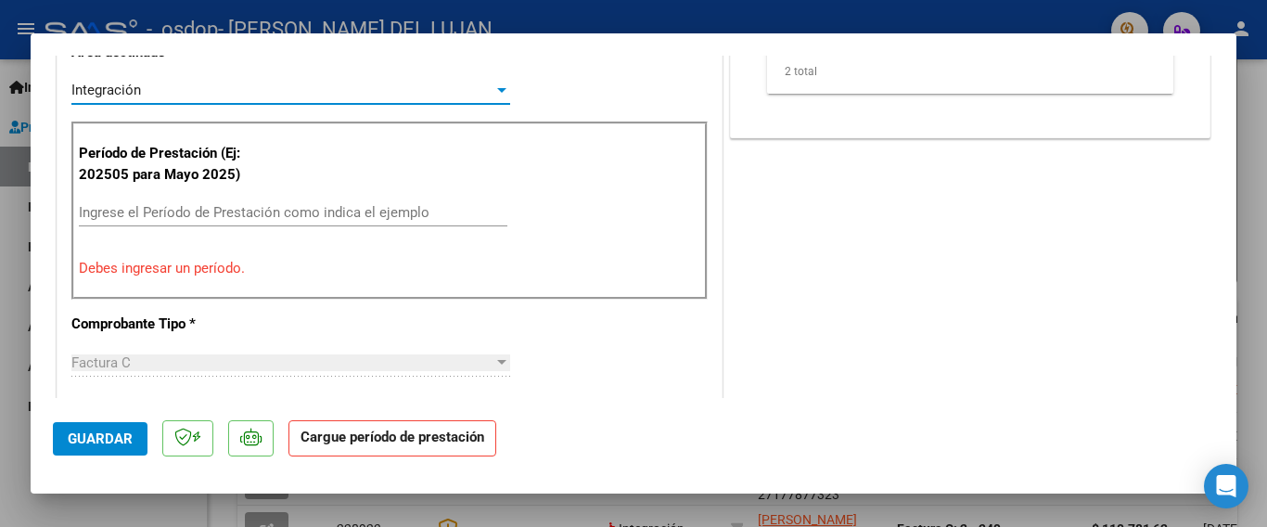
scroll to position [392, 0]
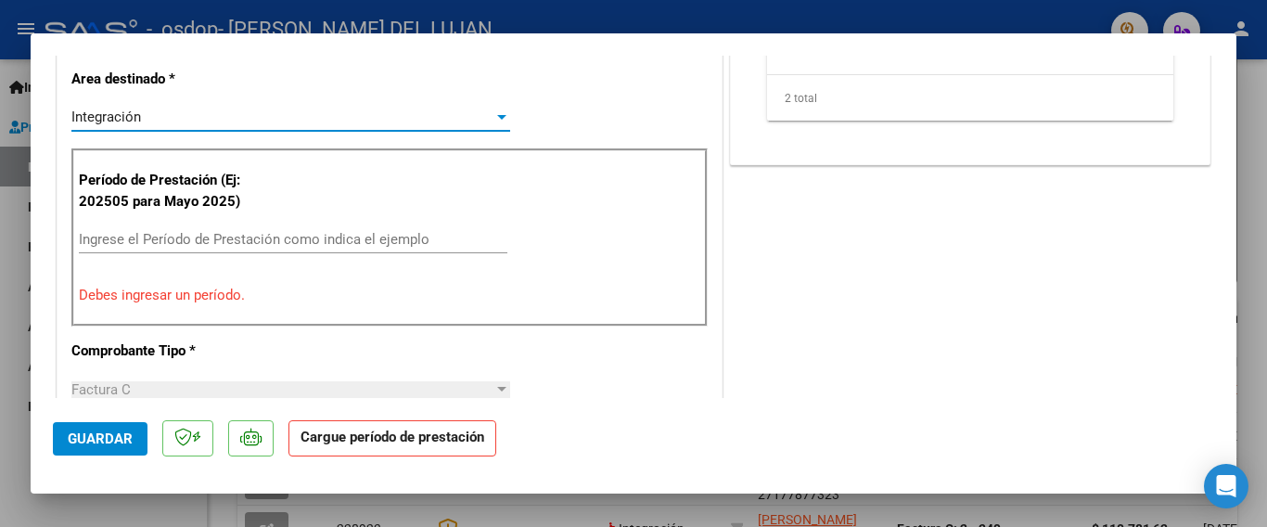
click at [128, 243] on input "Ingrese el Período de Prestación como indica el ejemplo" at bounding box center [293, 239] width 429 height 17
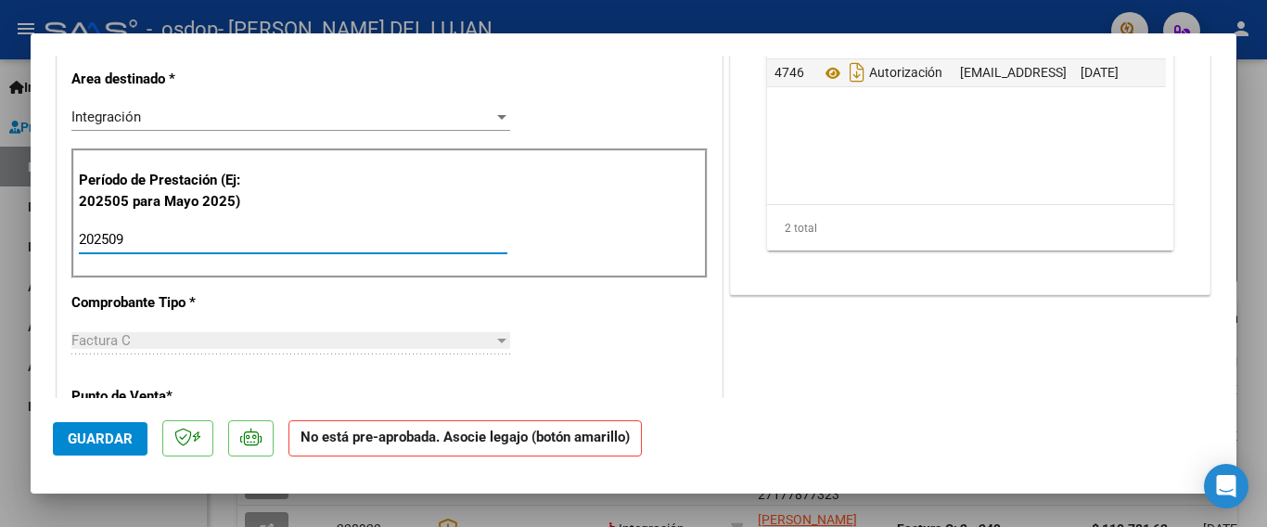
type input "202509"
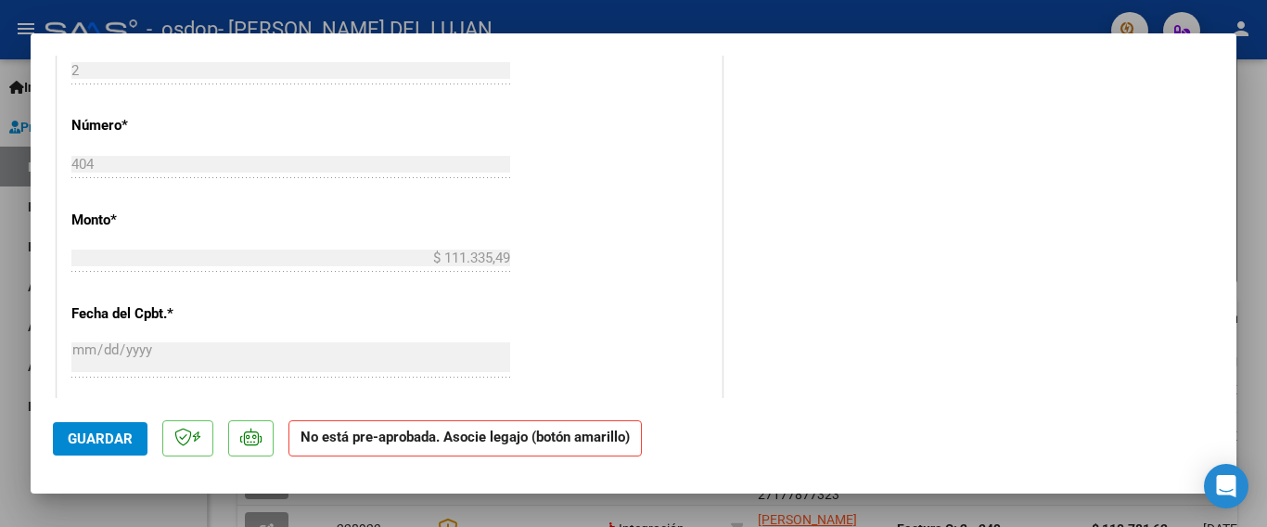
scroll to position [761, 0]
click at [78, 440] on span "Guardar" at bounding box center [100, 438] width 65 height 17
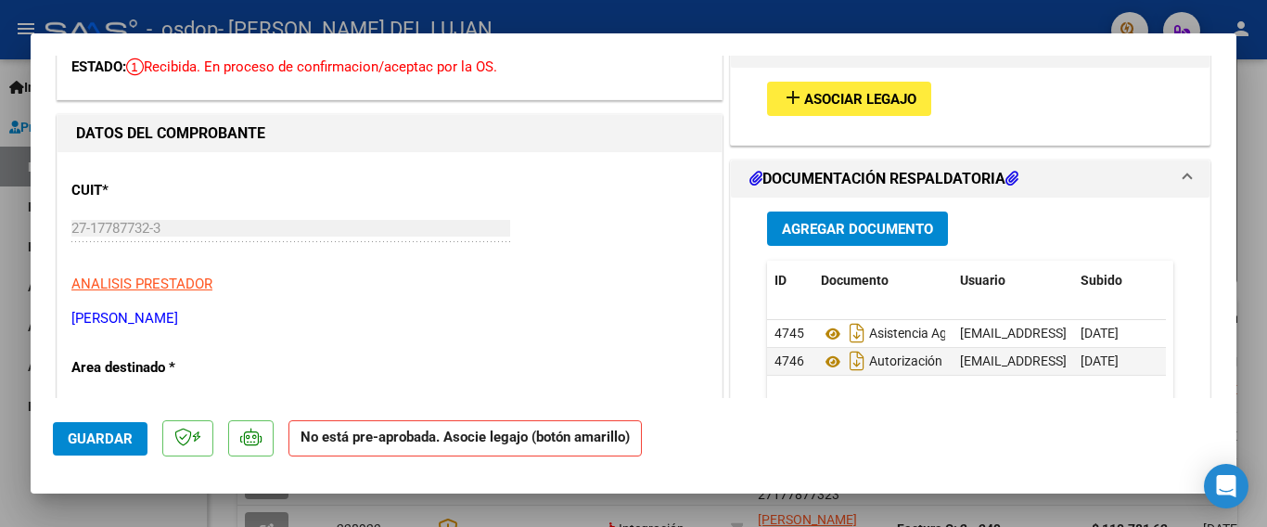
scroll to position [32, 0]
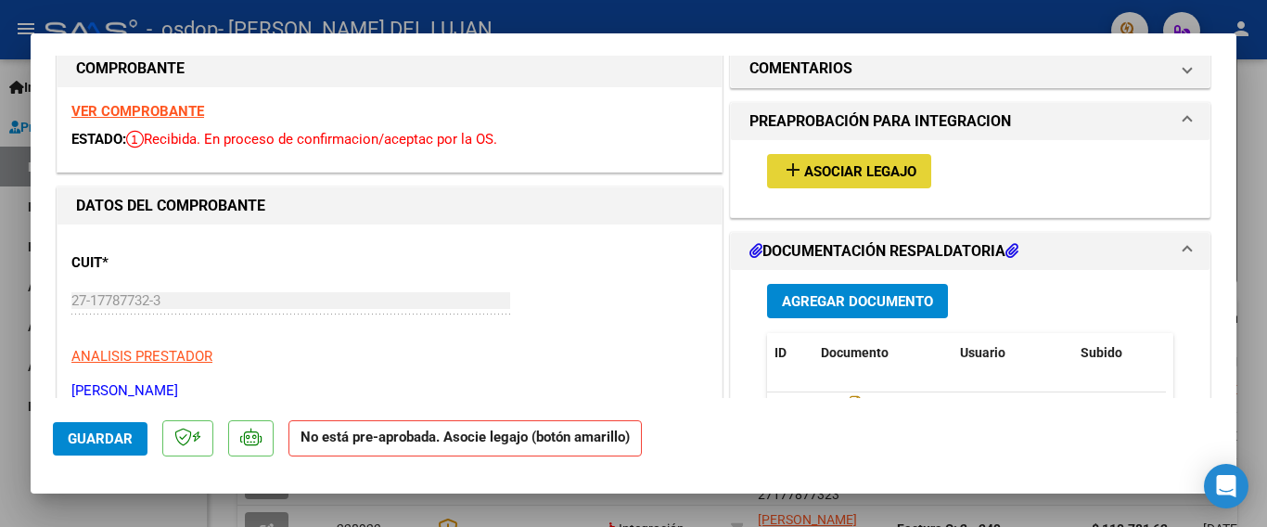
click at [817, 166] on span "Asociar Legajo" at bounding box center [860, 171] width 112 height 17
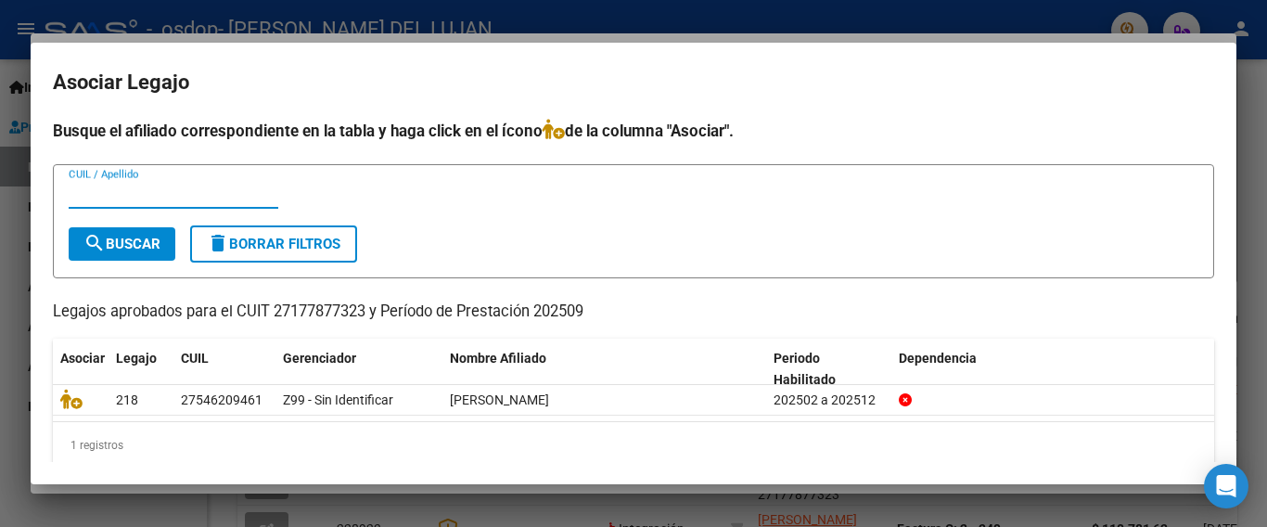
click at [109, 199] on input "CUIL / Apellido" at bounding box center [174, 194] width 210 height 17
type input "[PERSON_NAME]"
click at [109, 249] on span "search Buscar" at bounding box center [121, 244] width 77 height 17
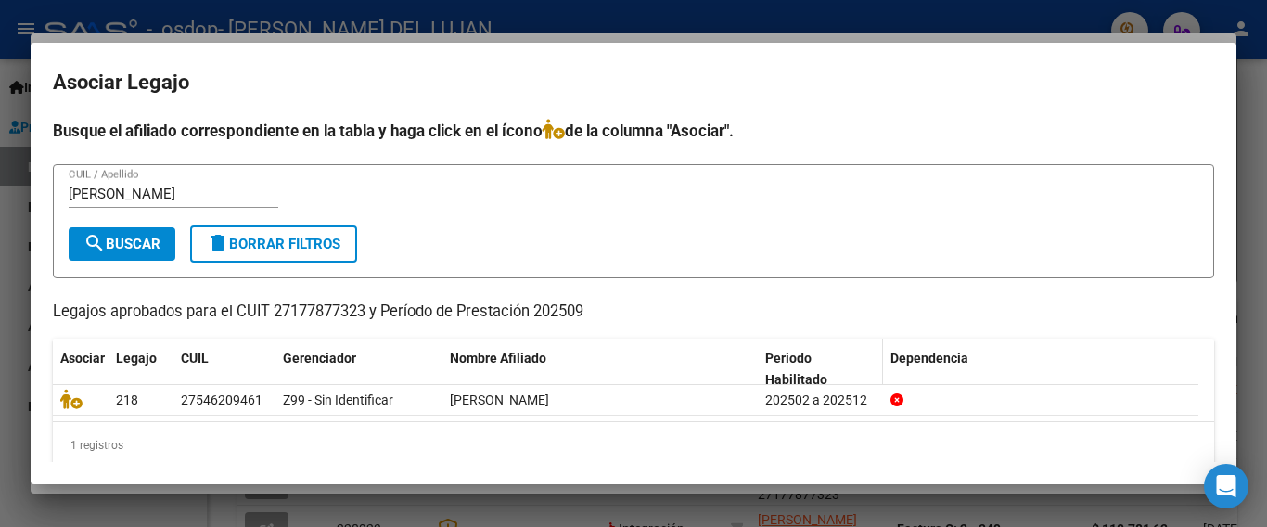
scroll to position [21, 0]
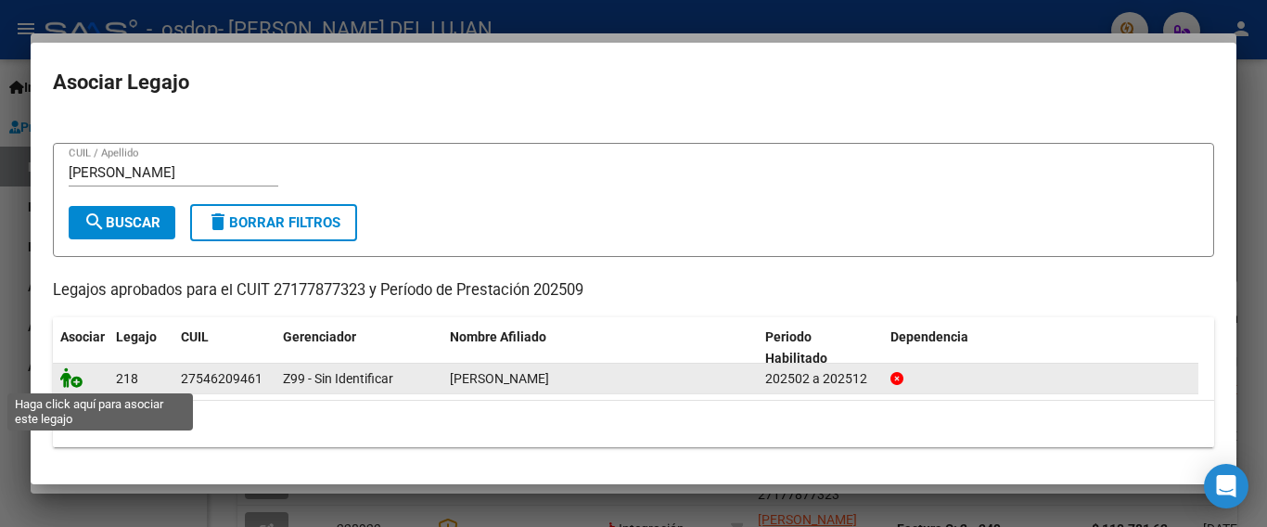
click at [70, 377] on icon at bounding box center [71, 377] width 22 height 20
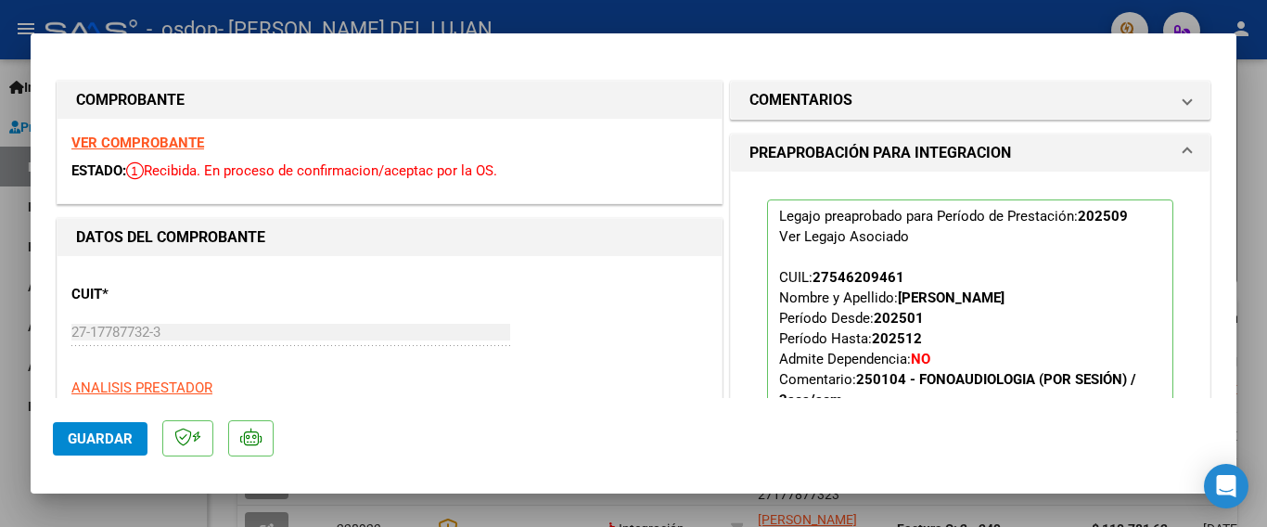
scroll to position [278, 0]
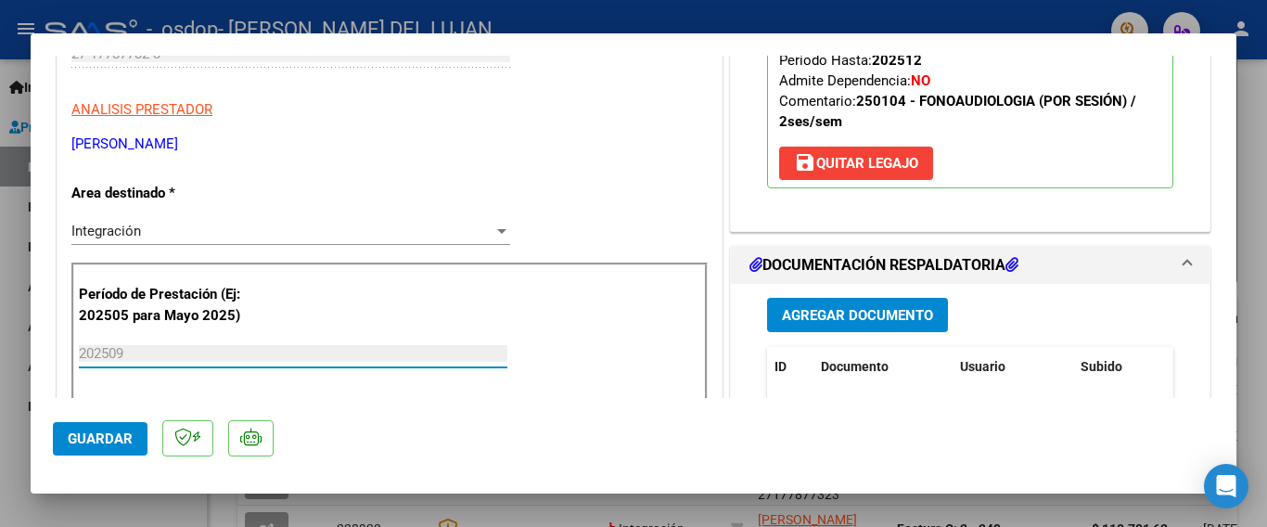
click at [146, 353] on input "202509" at bounding box center [293, 353] width 429 height 17
click at [145, 354] on input "202509" at bounding box center [293, 353] width 429 height 17
click at [497, 231] on div at bounding box center [501, 231] width 9 height 5
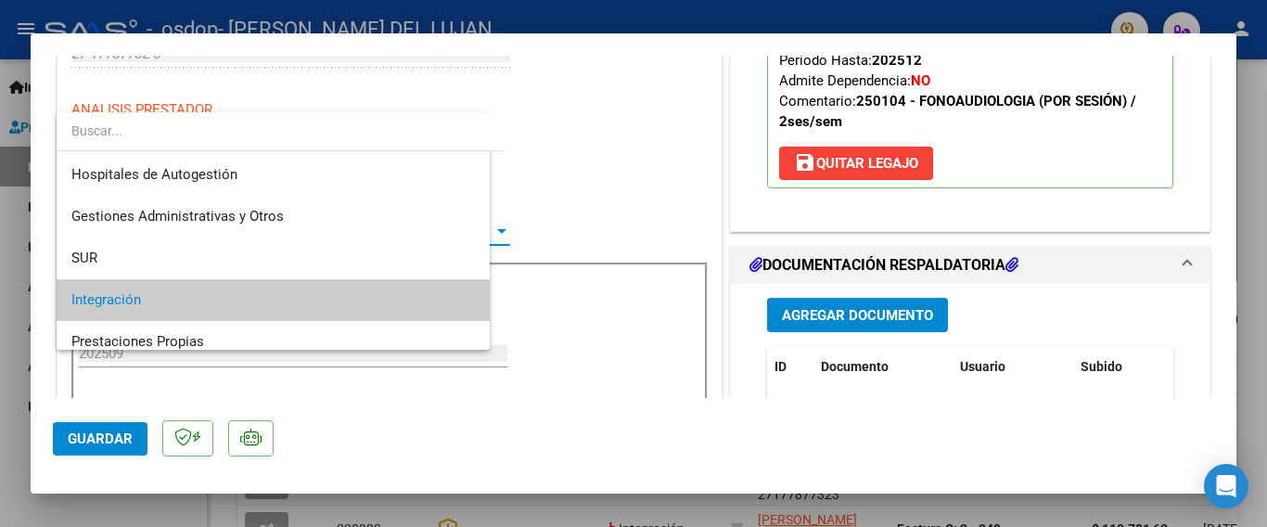
scroll to position [69, 0]
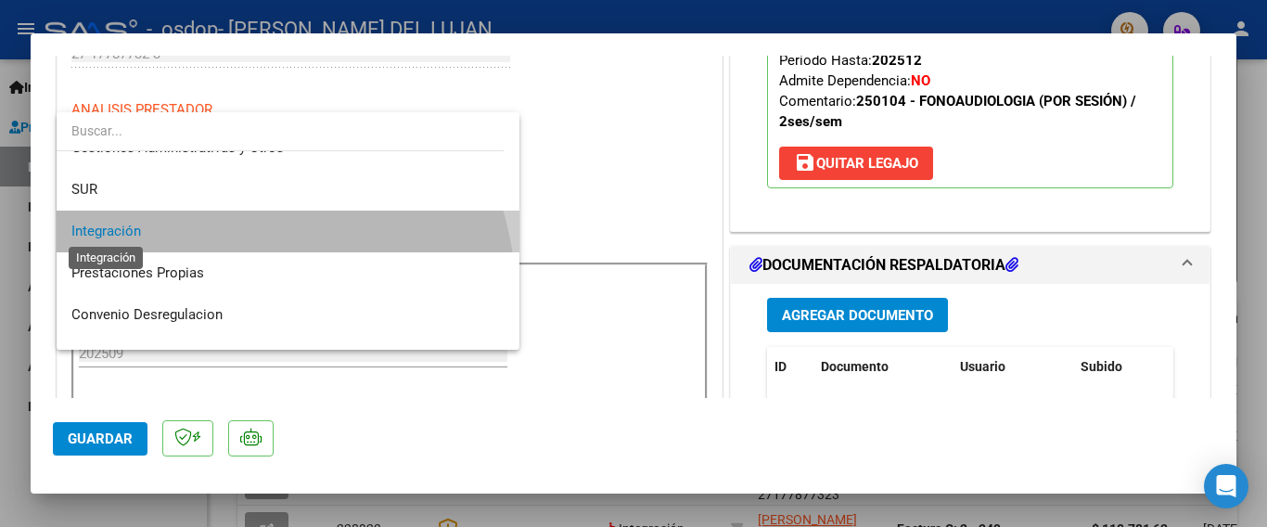
click at [95, 230] on span "Integración" at bounding box center [106, 231] width 70 height 17
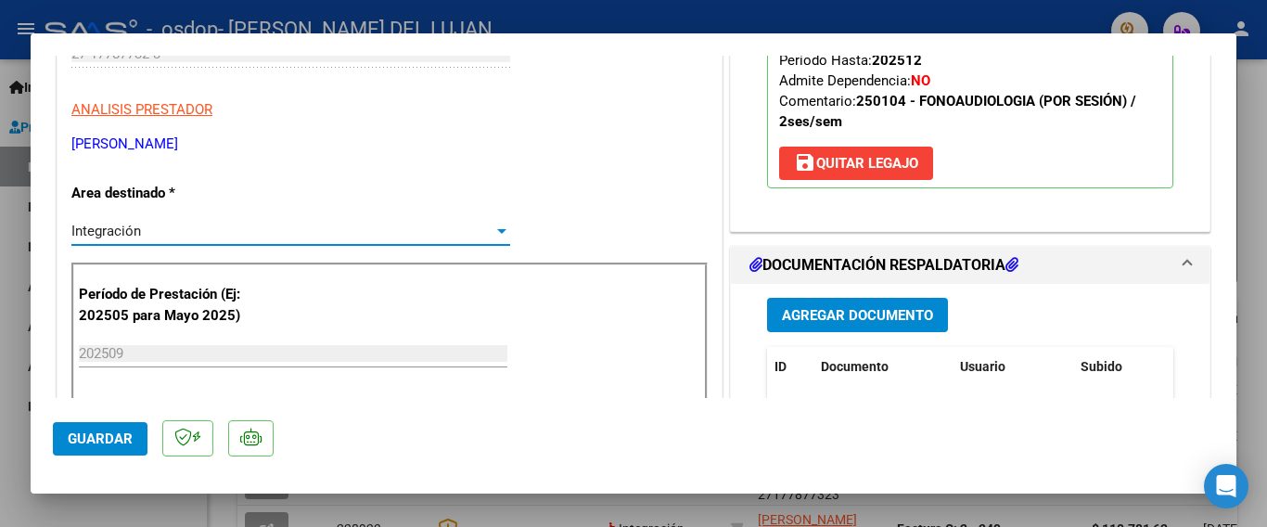
click at [486, 227] on div "Integración" at bounding box center [282, 231] width 422 height 17
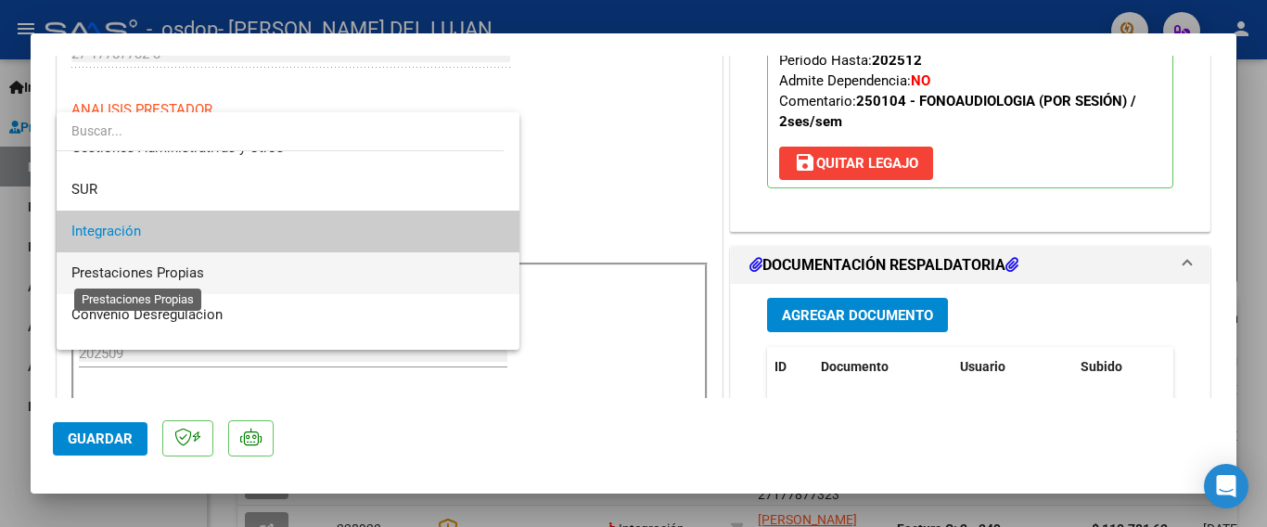
click at [135, 273] on span "Prestaciones Propias" at bounding box center [137, 272] width 133 height 17
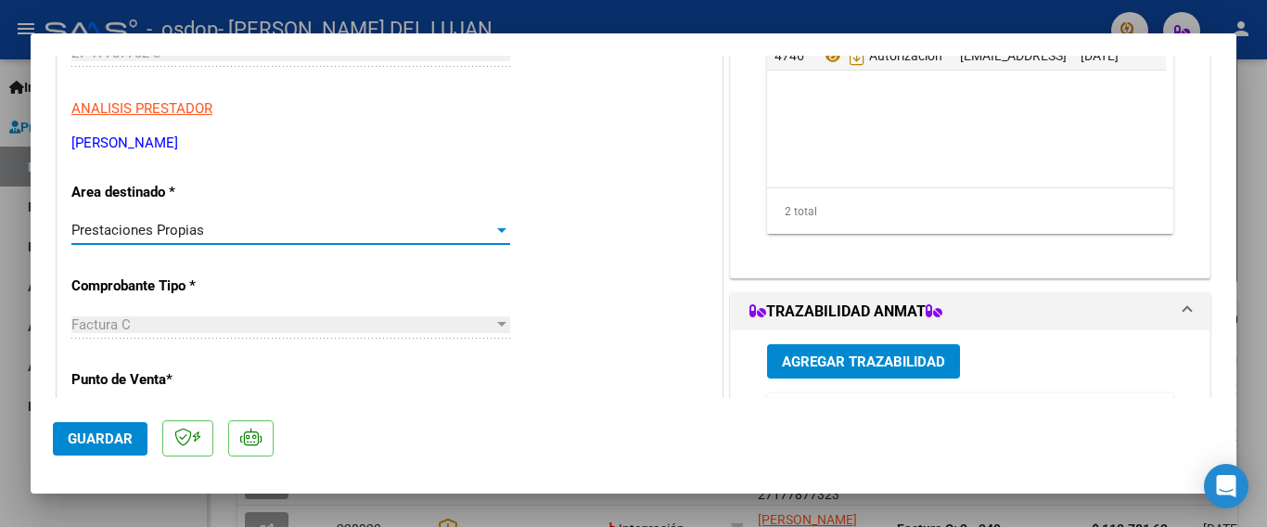
scroll to position [278, 0]
click at [494, 238] on div at bounding box center [502, 231] width 17 height 15
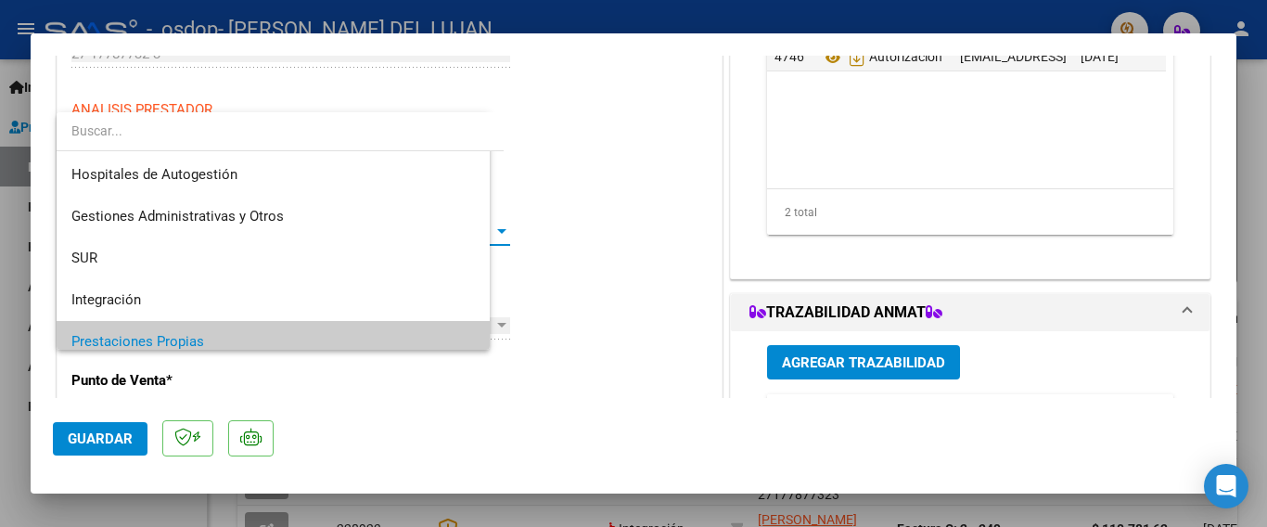
scroll to position [110, 0]
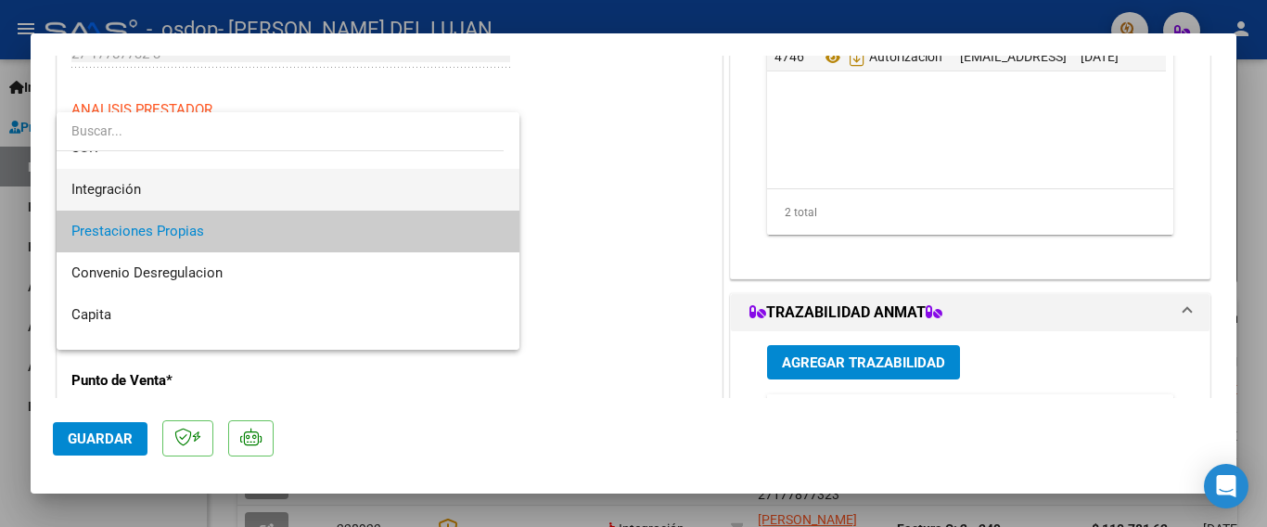
click at [172, 195] on span "Integración" at bounding box center [287, 190] width 433 height 42
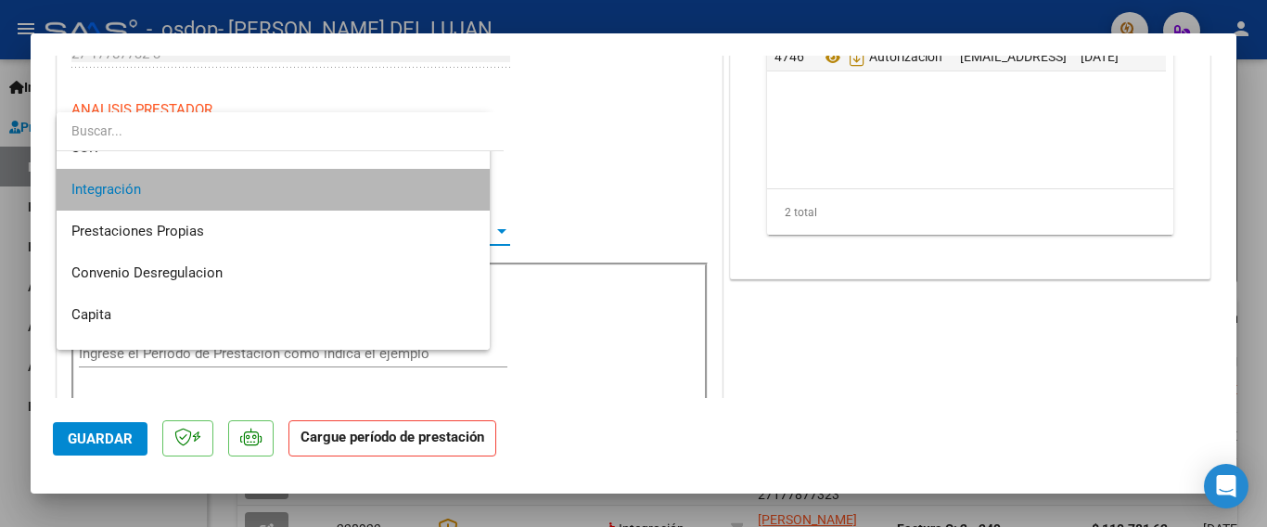
scroll to position [125, 0]
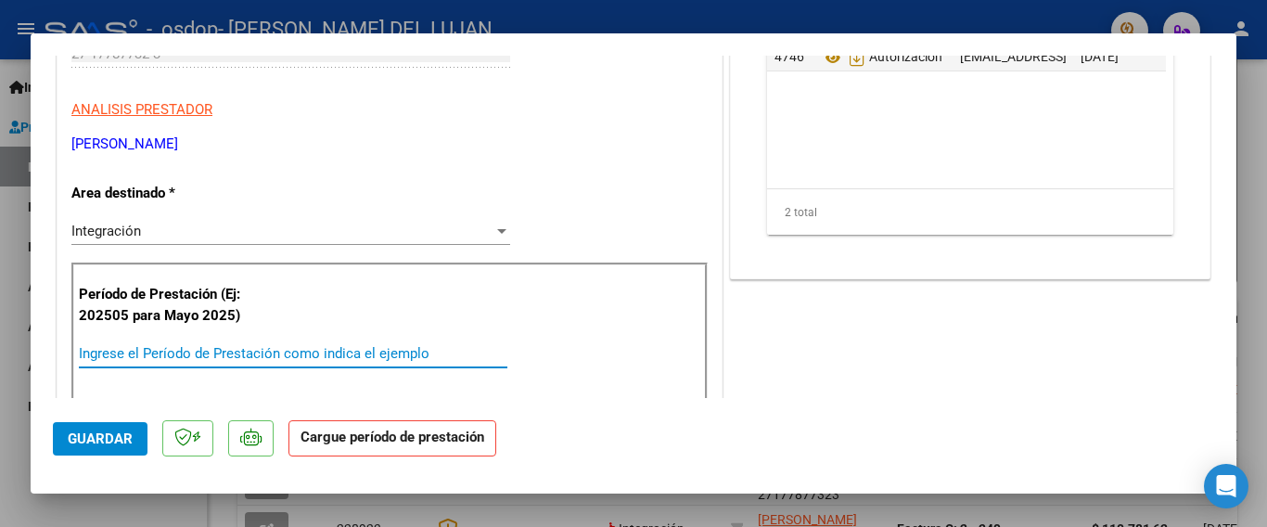
click at [117, 352] on input "Ingrese el Período de Prestación como indica el ejemplo" at bounding box center [293, 353] width 429 height 17
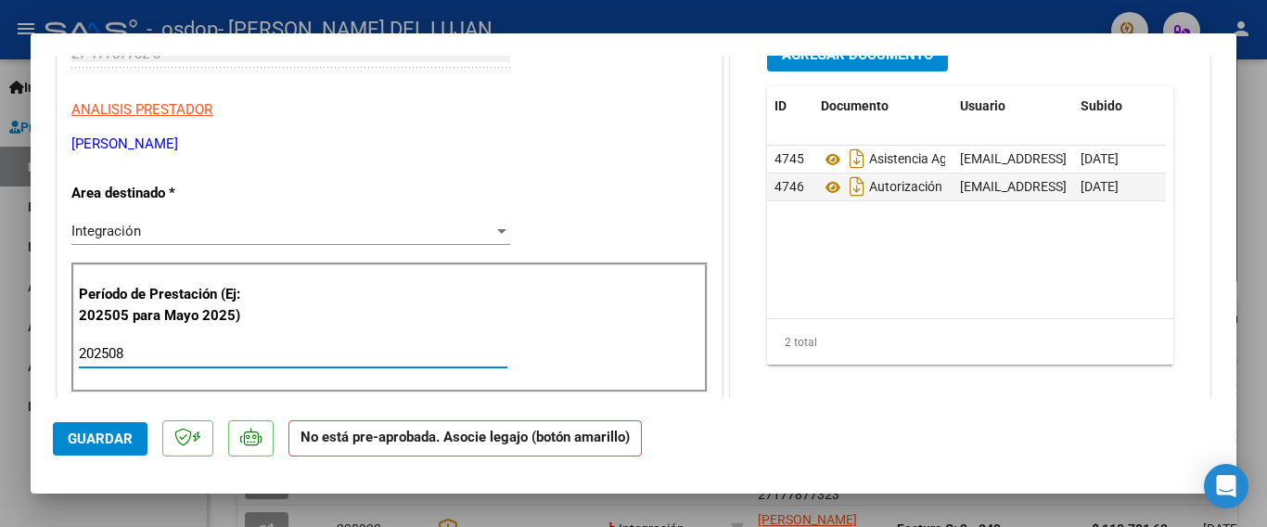
type input "202508"
click at [91, 438] on span "Guardar" at bounding box center [100, 438] width 65 height 17
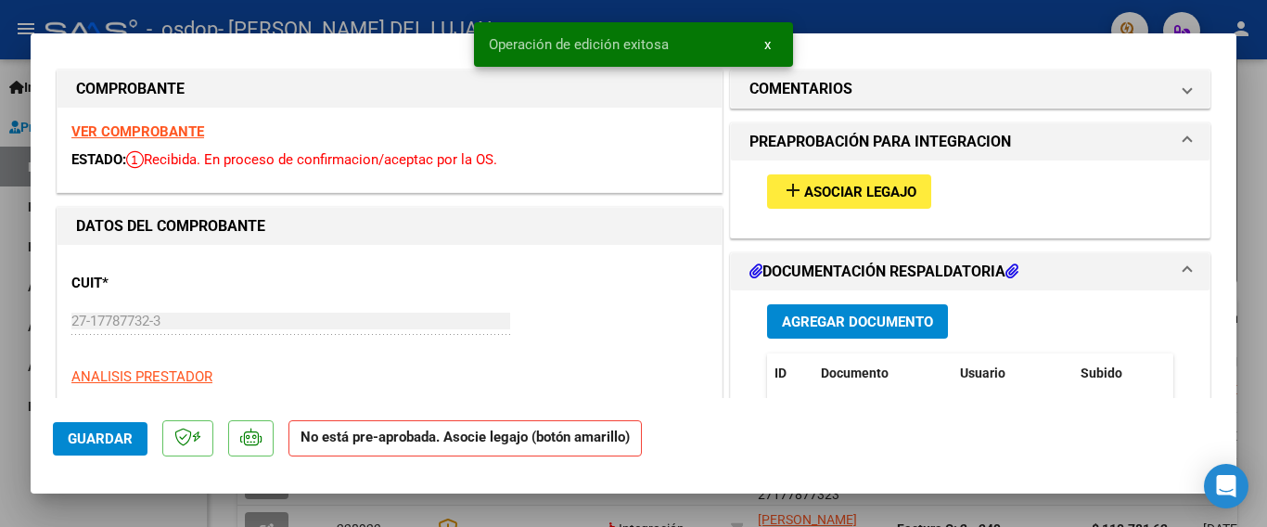
scroll to position [0, 0]
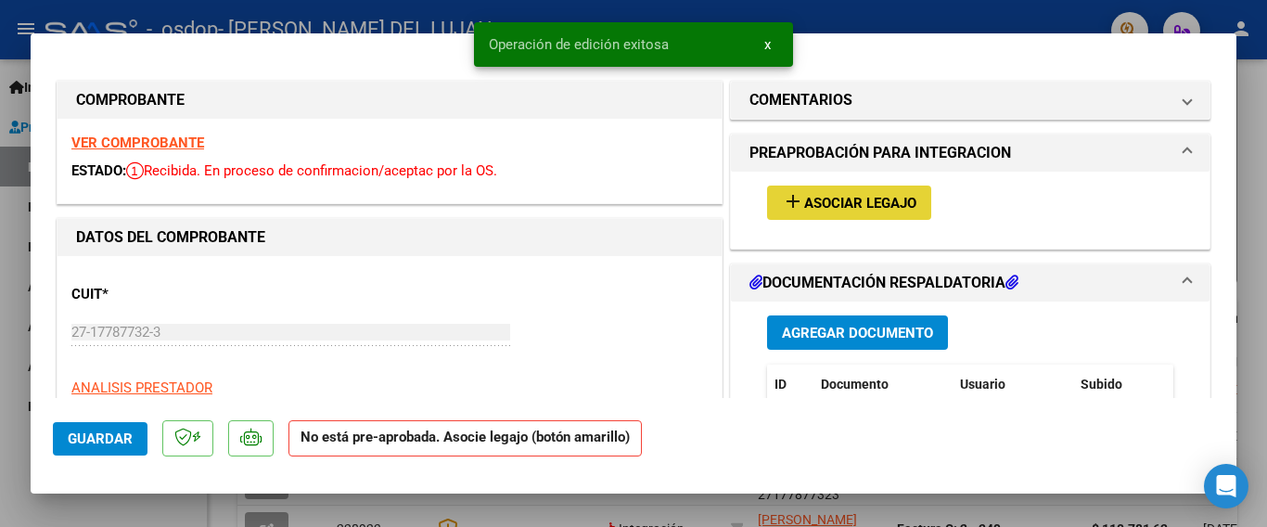
click at [815, 205] on span "Asociar Legajo" at bounding box center [860, 203] width 112 height 17
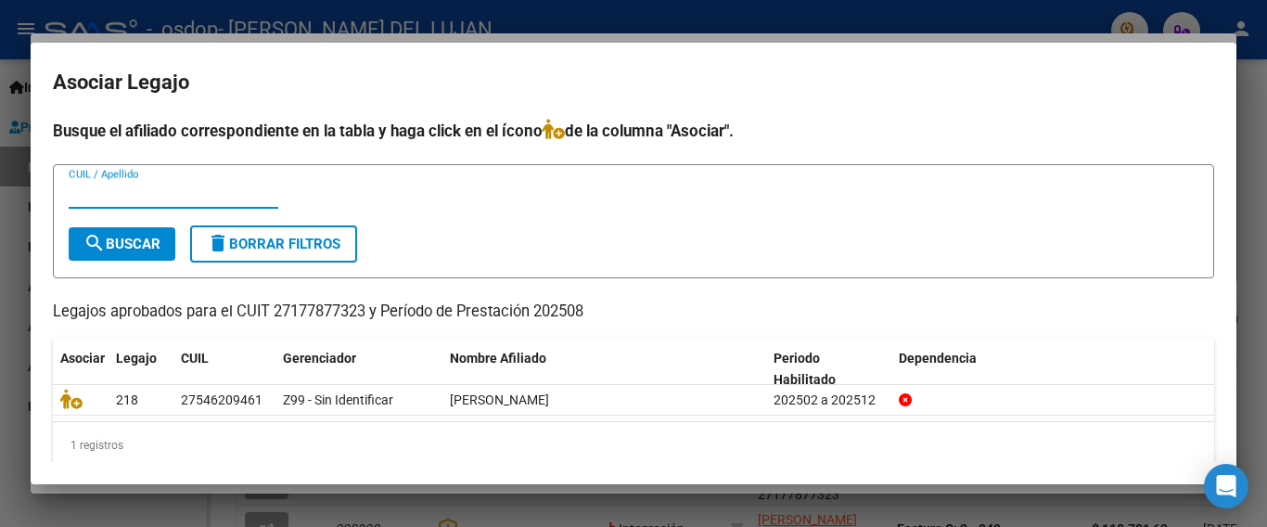
click at [83, 199] on input "CUIL / Apellido" at bounding box center [174, 194] width 210 height 17
type input "[PERSON_NAME]"
click at [121, 250] on span "search Buscar" at bounding box center [121, 244] width 77 height 17
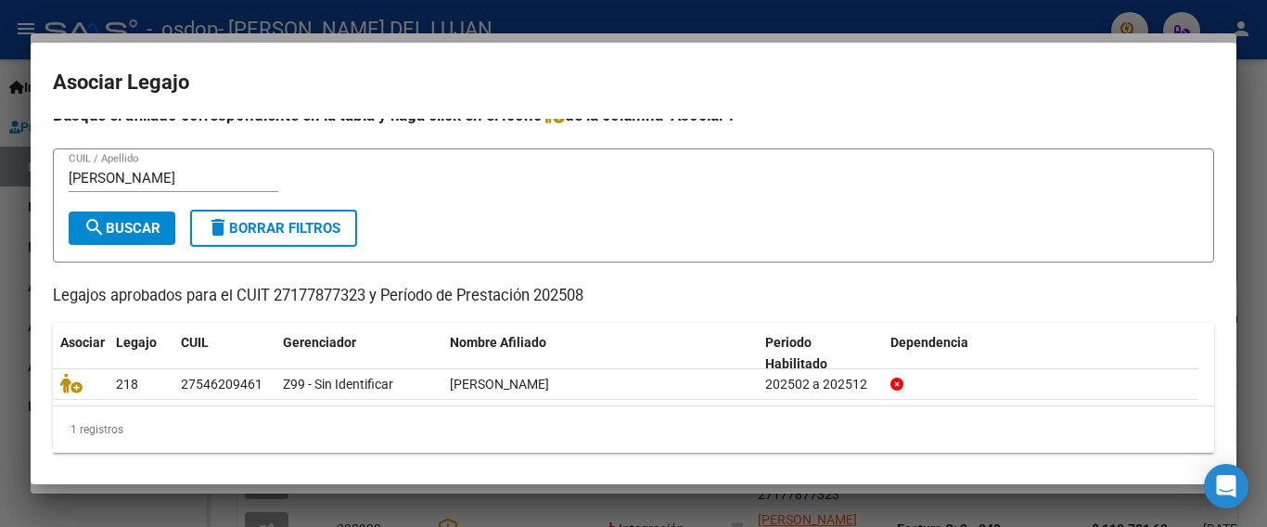
scroll to position [21, 0]
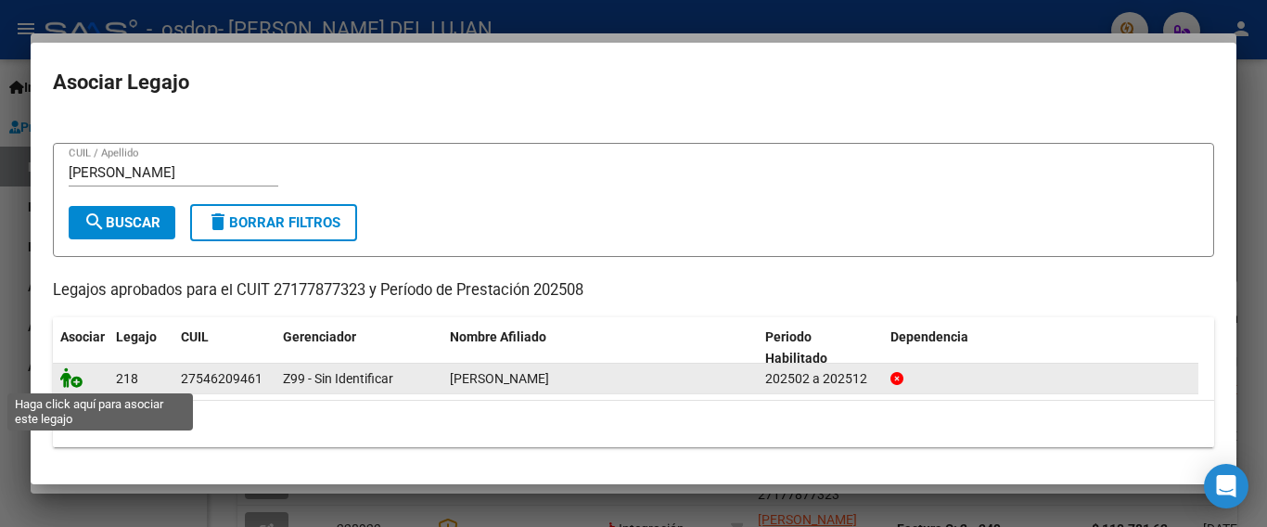
click at [65, 381] on icon at bounding box center [71, 377] width 22 height 20
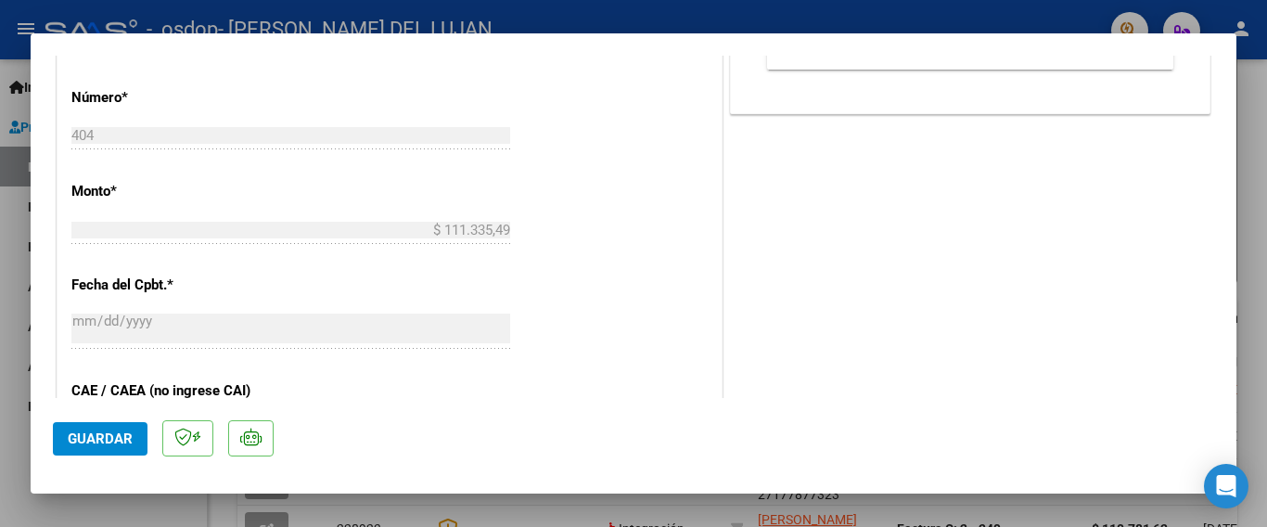
scroll to position [857, 0]
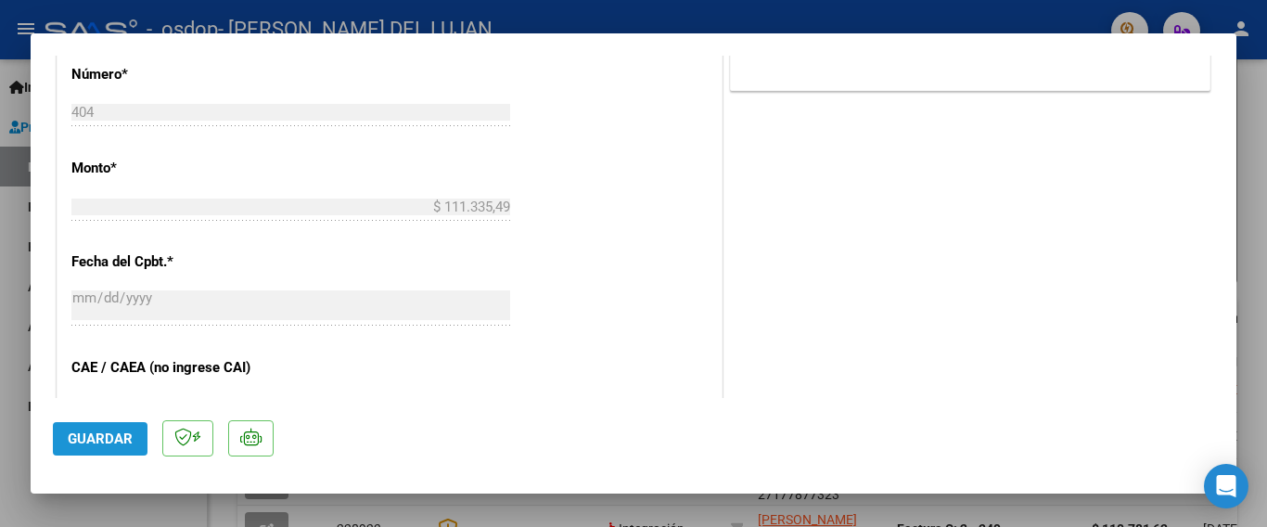
click at [108, 433] on span "Guardar" at bounding box center [100, 438] width 65 height 17
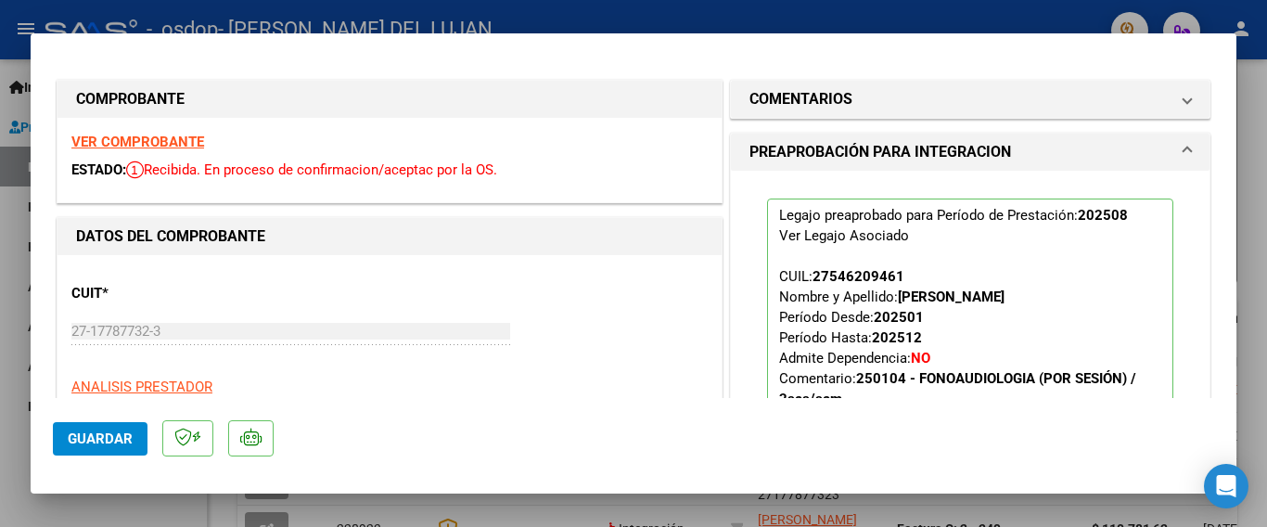
scroll to position [0, 0]
click at [96, 439] on span "Guardar" at bounding box center [100, 438] width 65 height 17
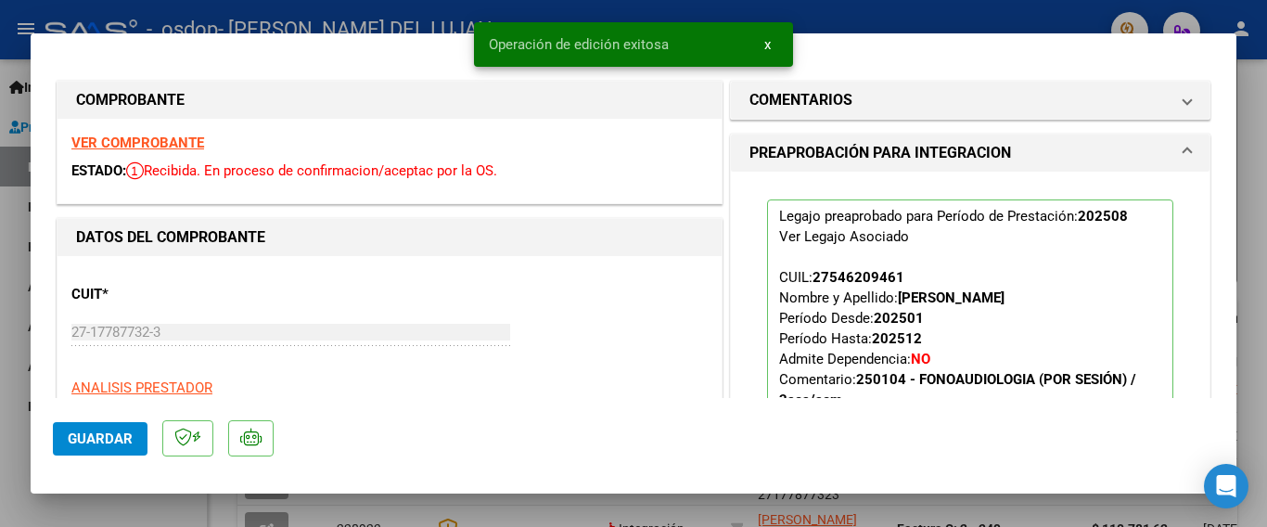
click at [16, 6] on div at bounding box center [633, 263] width 1267 height 527
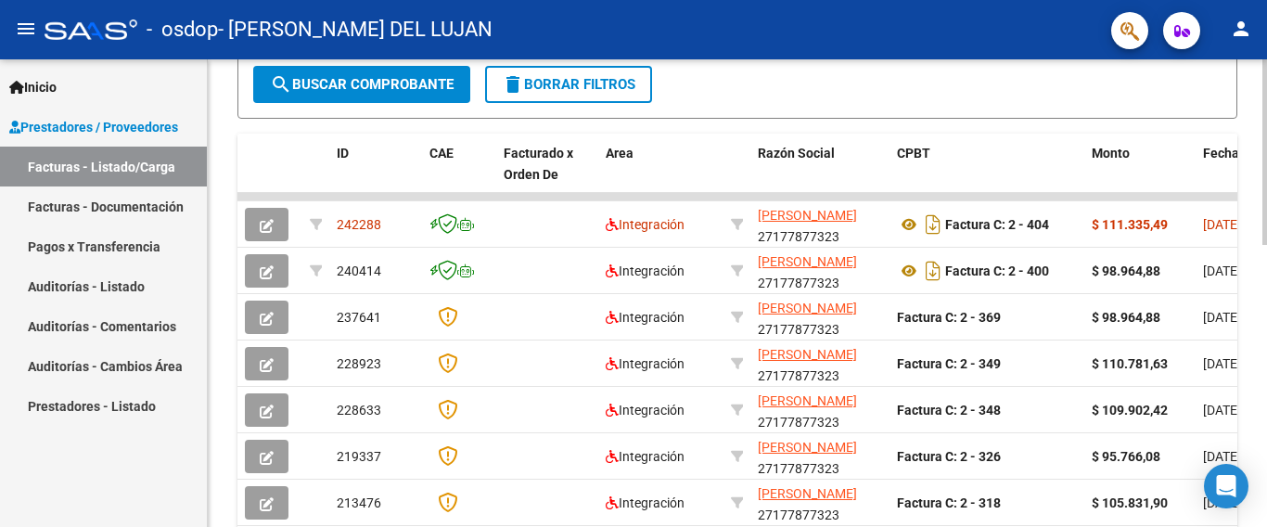
scroll to position [448, 0]
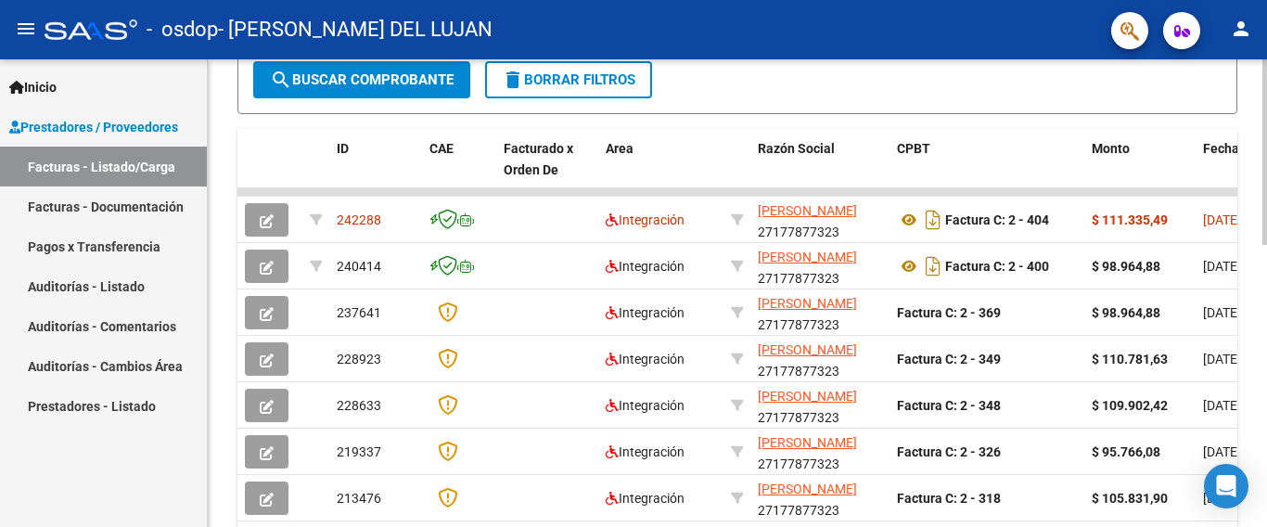
click at [1266, 245] on div at bounding box center [1265, 152] width 5 height 186
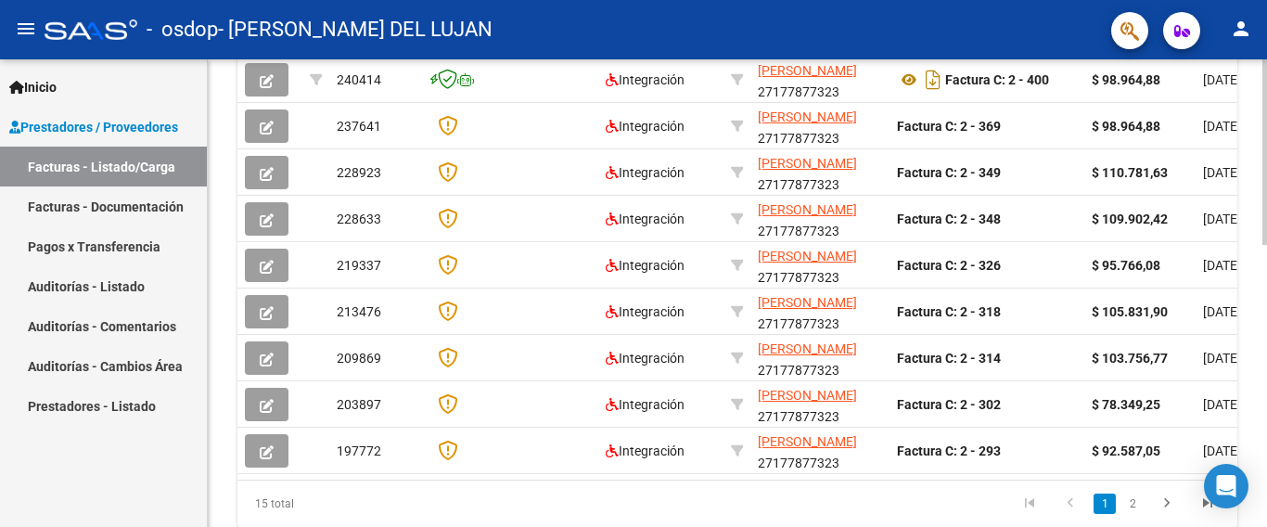
click at [1265, 245] on div at bounding box center [1265, 152] width 5 height 186
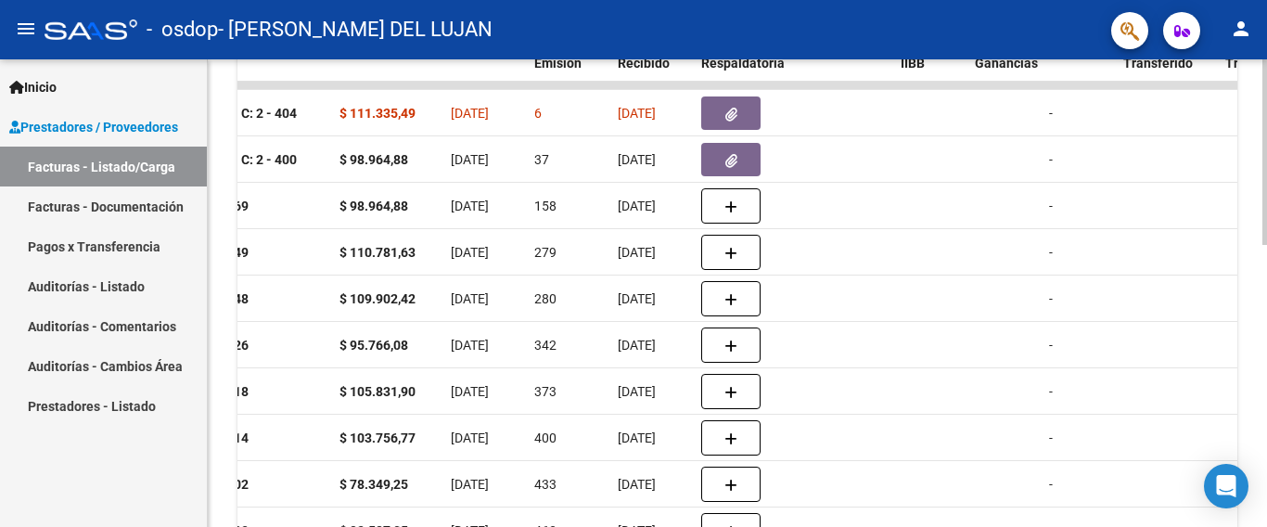
scroll to position [547, 0]
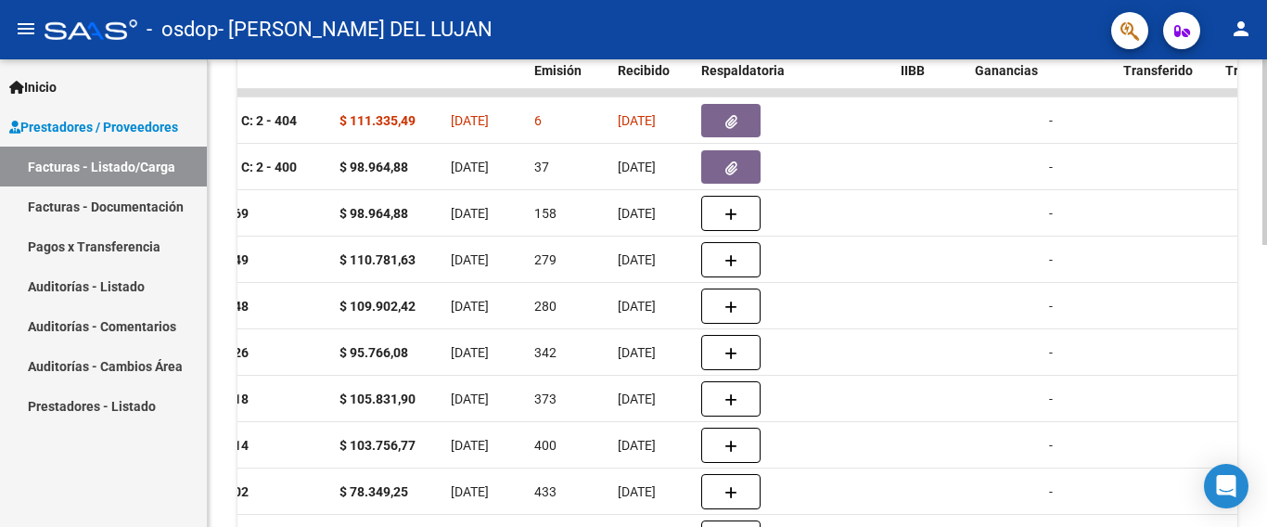
click at [1266, 245] on div at bounding box center [1265, 152] width 5 height 186
drag, startPoint x: 1262, startPoint y: 300, endPoint x: 1266, endPoint y: 248, distance: 52.2
click at [1266, 248] on div "Video tutorial PRESTADORES -> Listado de CPBTs Emitidos por Prestadores / Prove…" at bounding box center [740, 93] width 1064 height 1162
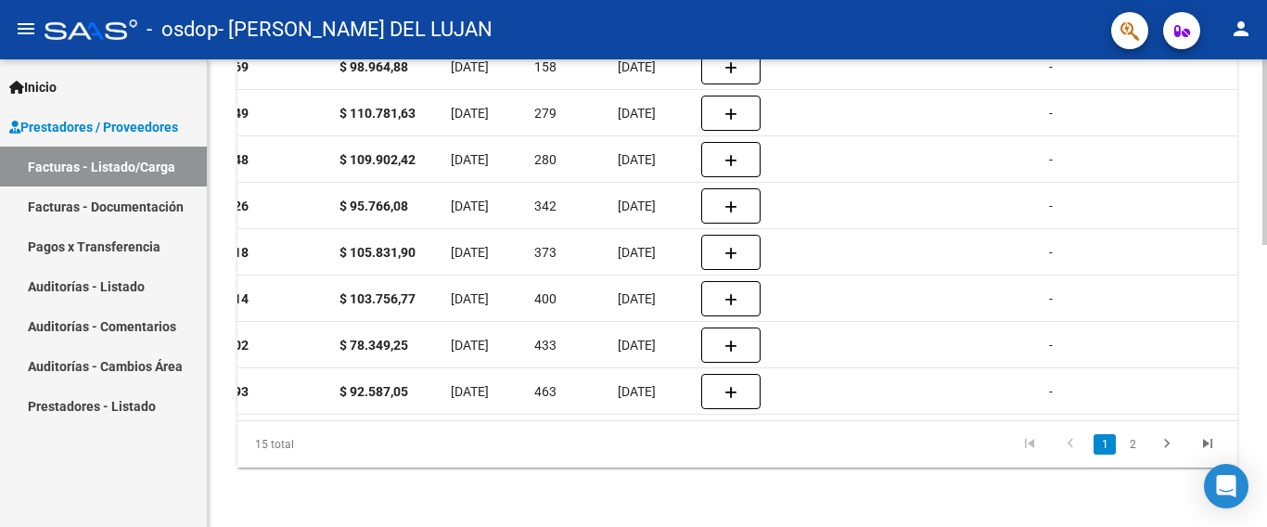
scroll to position [710, 0]
click at [1266, 245] on div at bounding box center [1265, 152] width 5 height 186
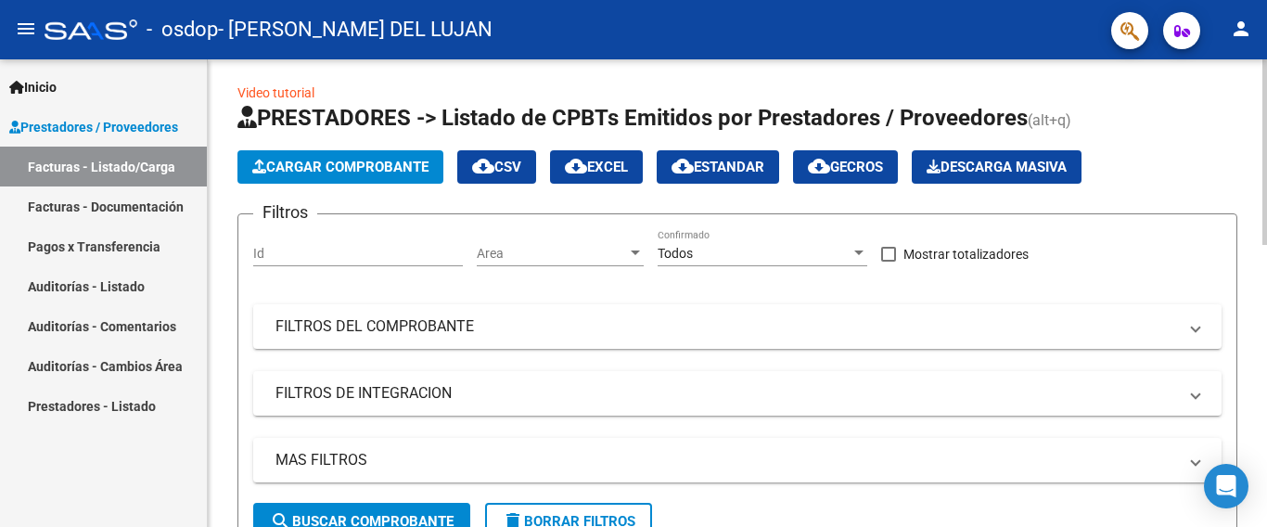
scroll to position [0, 0]
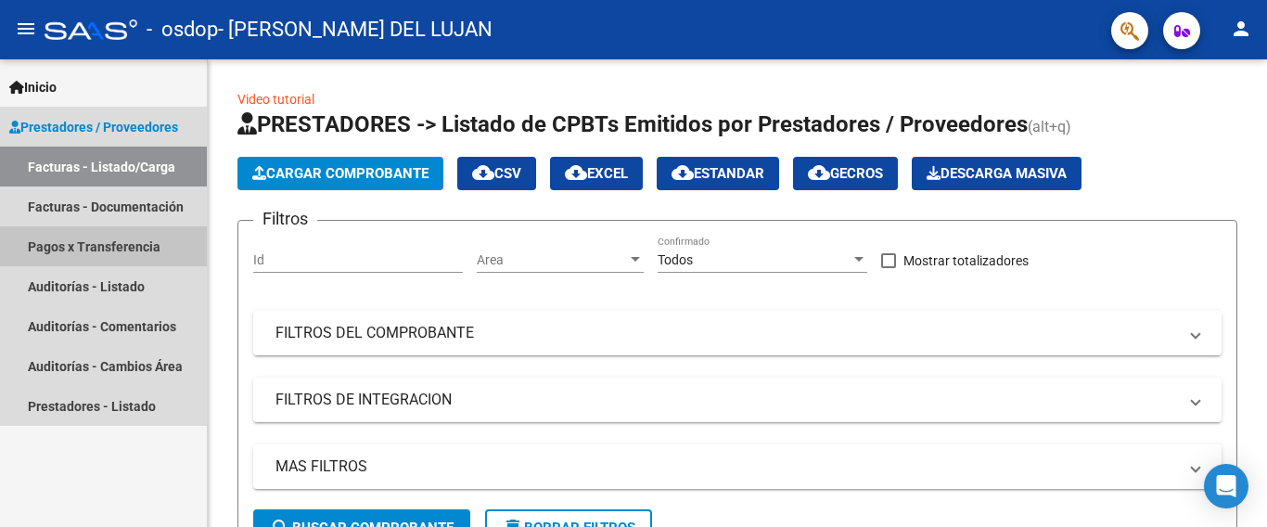
click at [63, 245] on link "Pagos x Transferencia" at bounding box center [103, 246] width 207 height 40
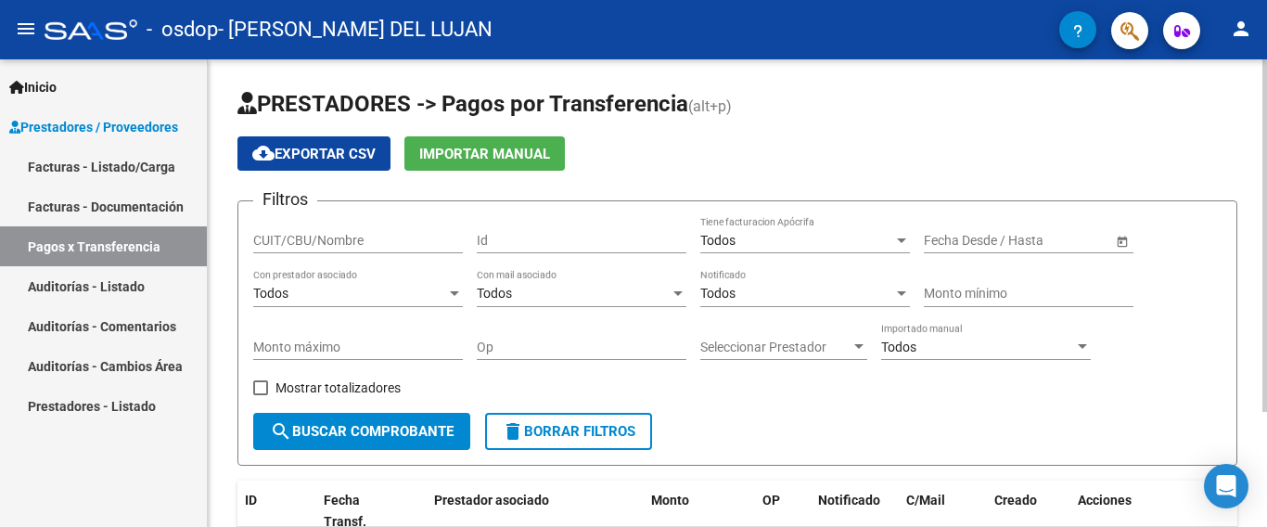
click at [948, 115] on h1 "PRESTADORES -> Pagos por Transferencia (alt+p)" at bounding box center [738, 105] width 1000 height 32
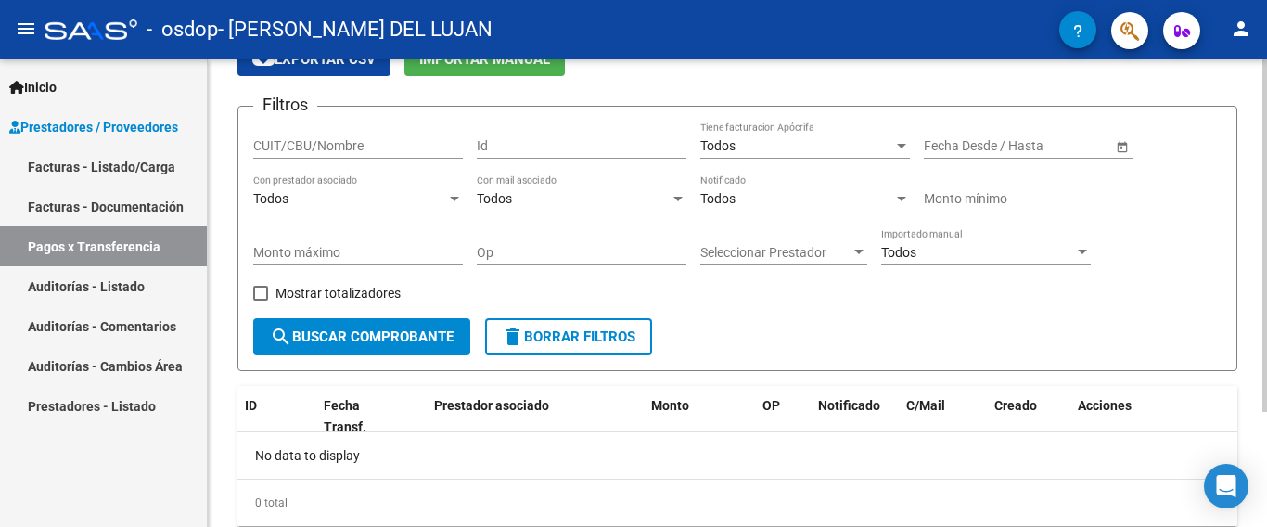
scroll to position [60, 0]
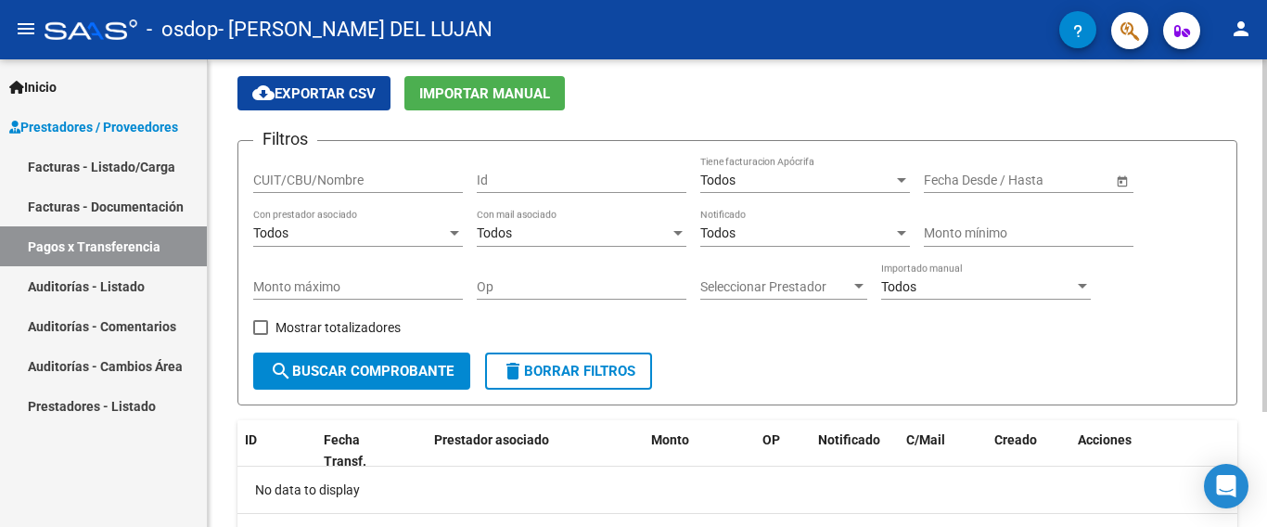
click at [457, 228] on div at bounding box center [454, 233] width 17 height 15
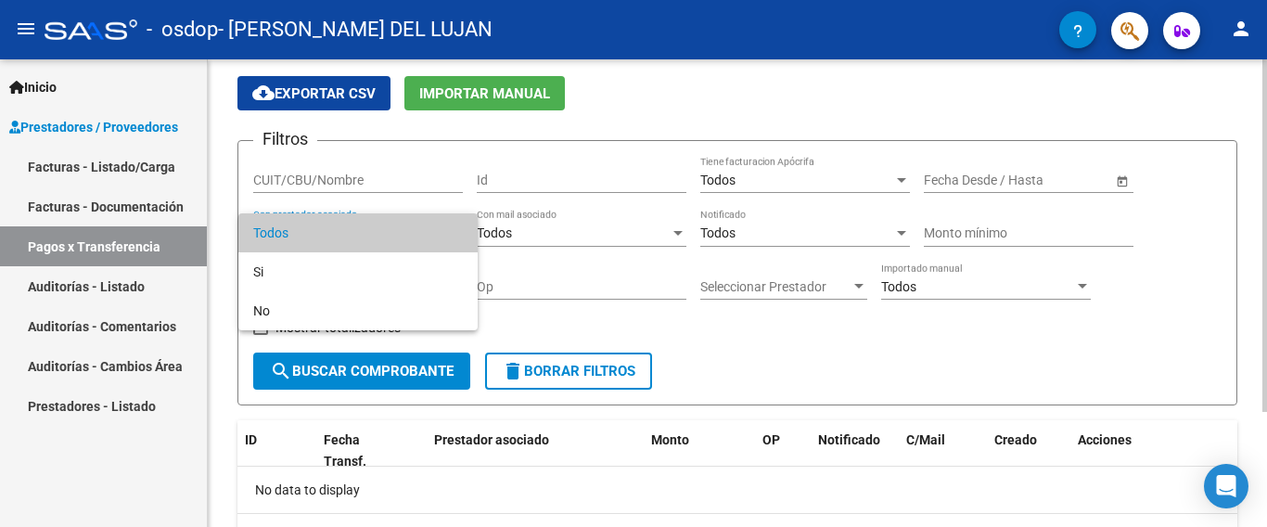
click at [457, 228] on span "Todos" at bounding box center [358, 232] width 210 height 39
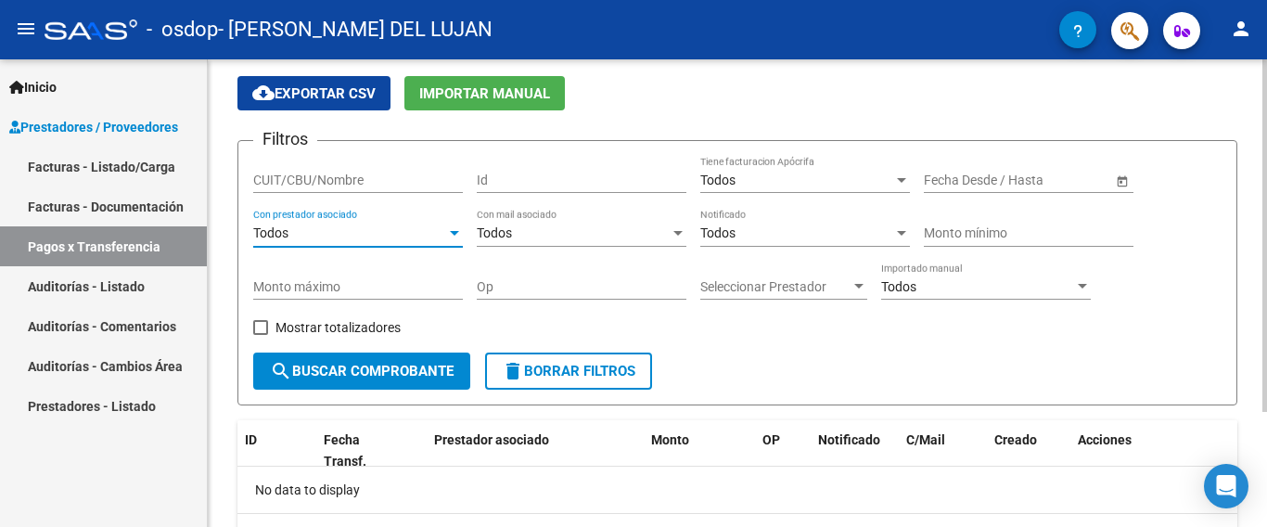
click at [281, 186] on input "CUIT/CBU/Nombre" at bounding box center [358, 181] width 210 height 16
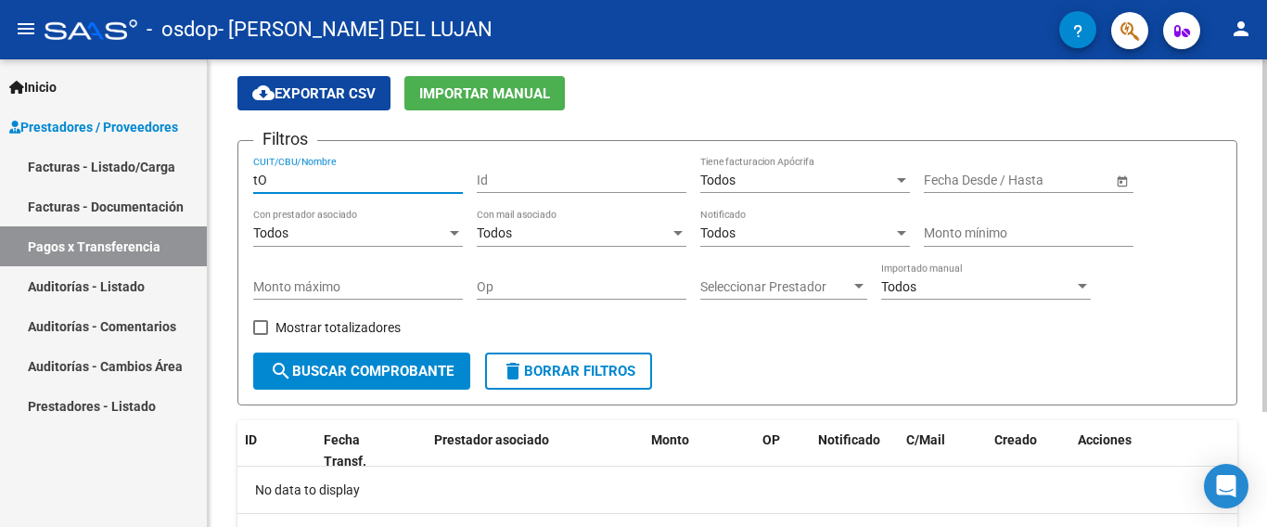
type input "t"
type input "[PERSON_NAME]"
click at [411, 370] on span "search Buscar Comprobante" at bounding box center [362, 371] width 184 height 17
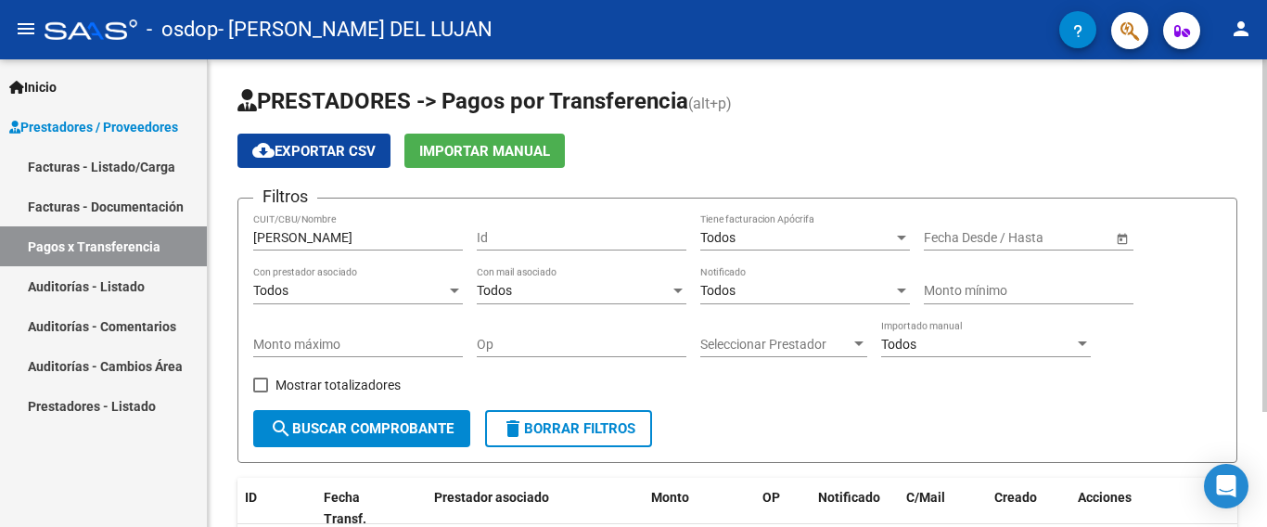
scroll to position [0, 0]
